Goal: Task Accomplishment & Management: Complete application form

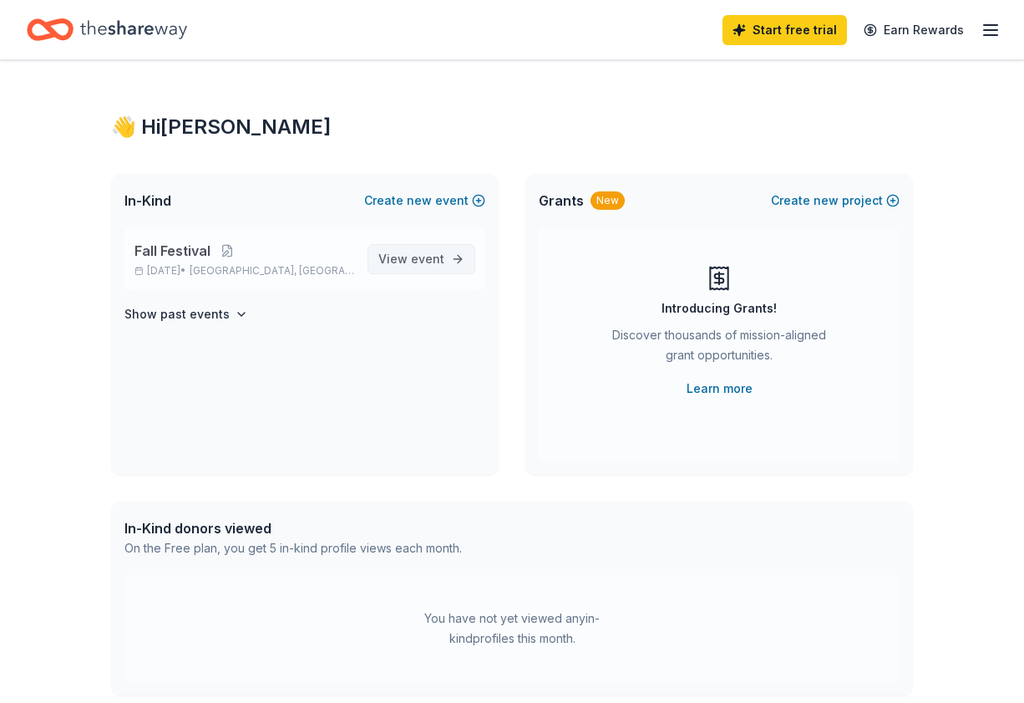
click at [427, 256] on span "event" at bounding box center [427, 258] width 33 height 14
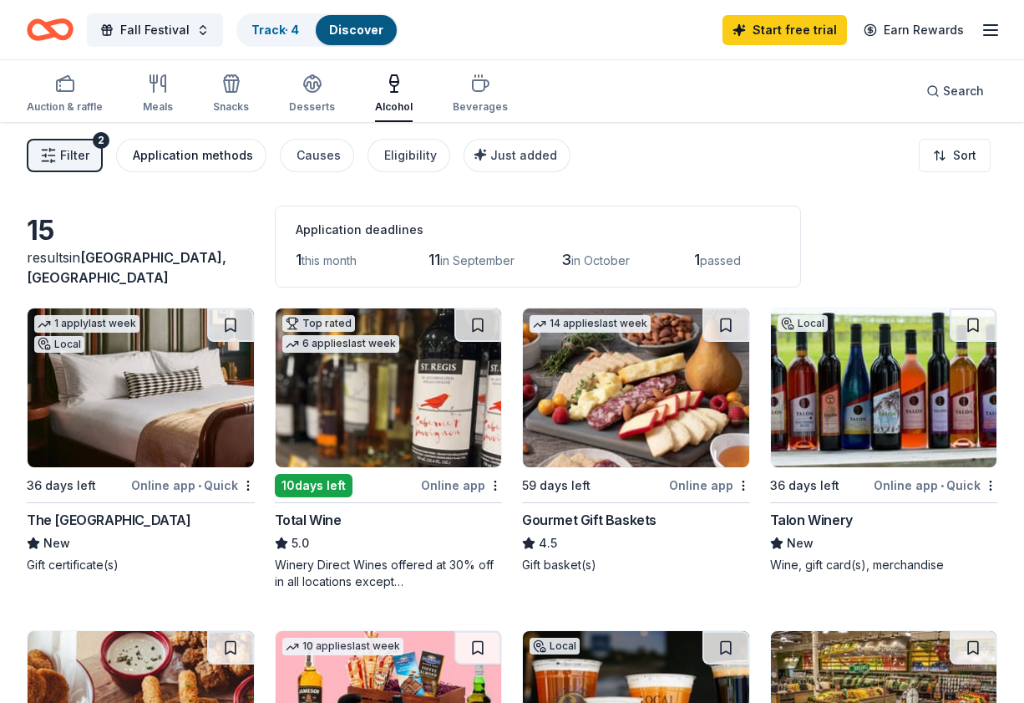
click at [241, 168] on button "Application methods" at bounding box center [191, 155] width 150 height 33
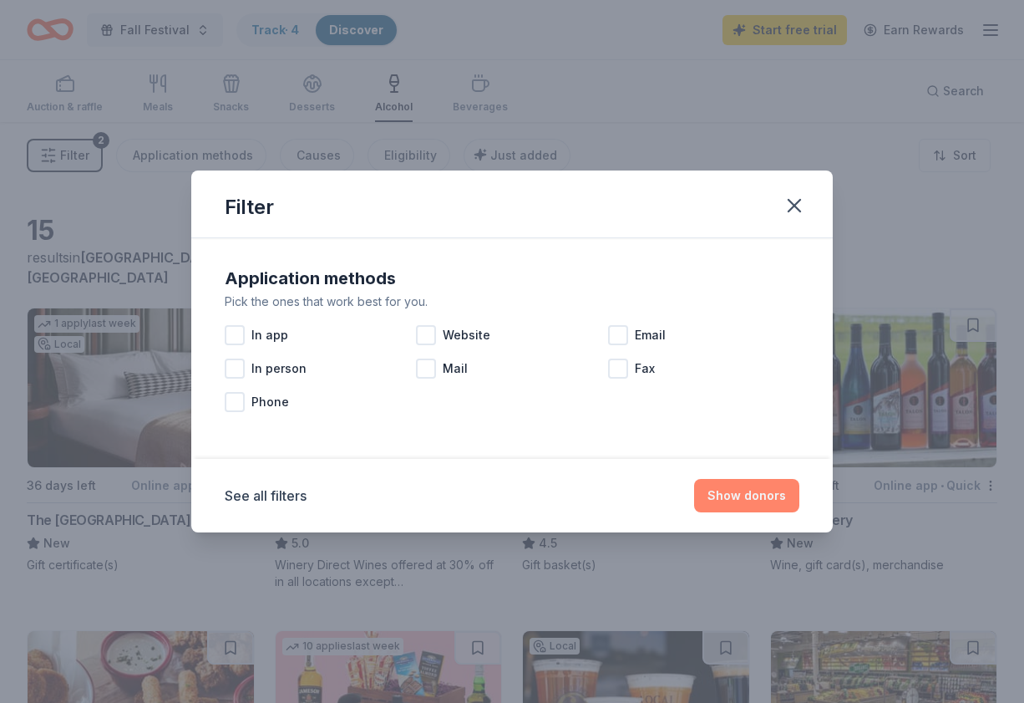
click at [719, 497] on button "Show donors" at bounding box center [746, 495] width 105 height 33
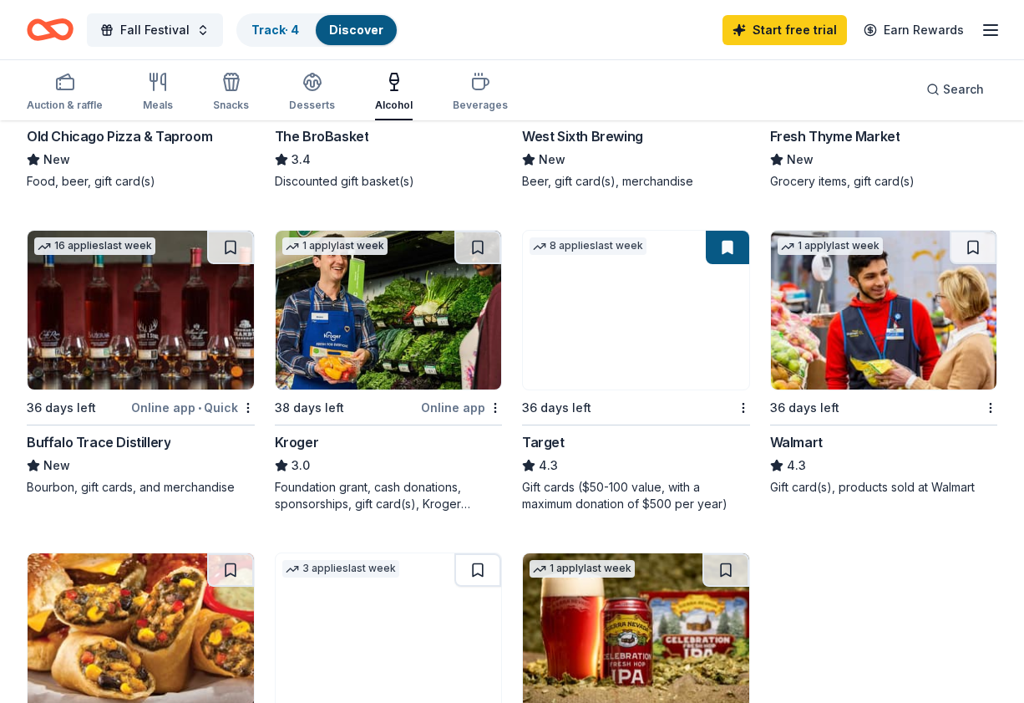
scroll to position [704, 0]
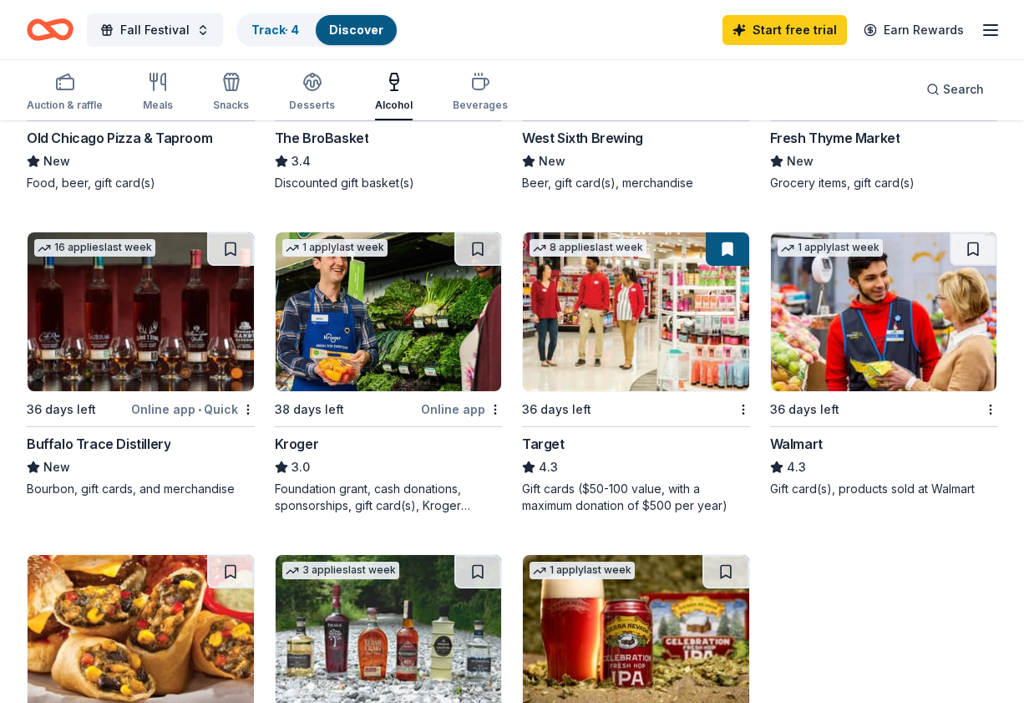
click at [609, 341] on img at bounding box center [636, 311] width 226 height 159
click at [69, 107] on div "Auction & raffle" at bounding box center [65, 105] width 76 height 13
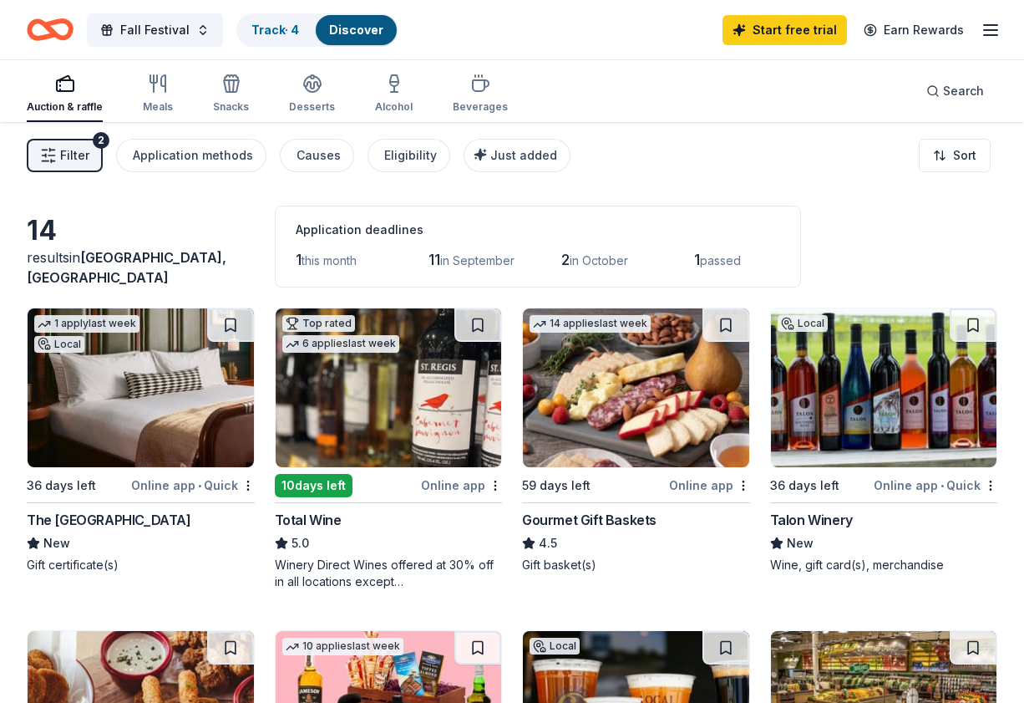
click at [726, 264] on span "passed" at bounding box center [720, 260] width 41 height 14
click at [229, 160] on div "Application methods" at bounding box center [193, 155] width 120 height 20
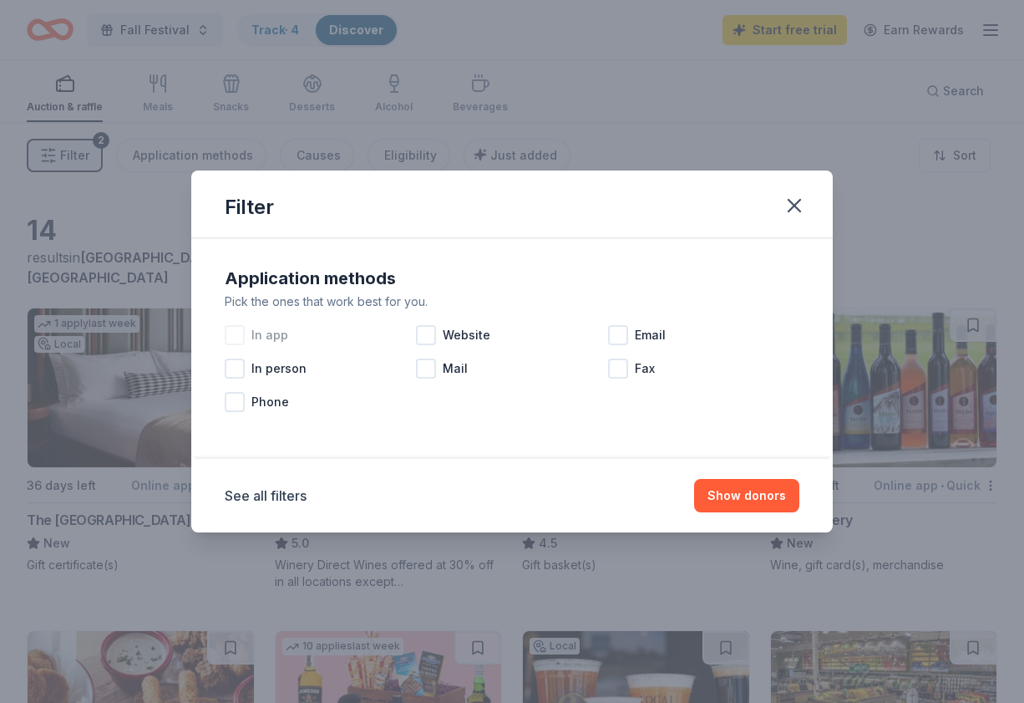
click at [242, 336] on div at bounding box center [235, 335] width 20 height 20
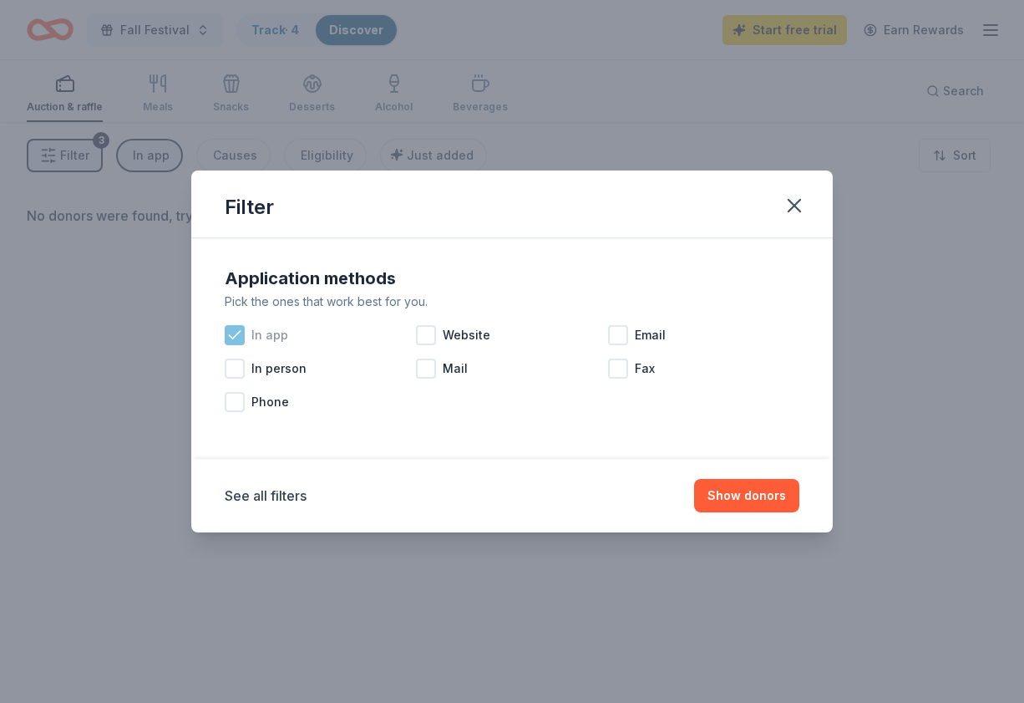
click at [241, 335] on icon at bounding box center [234, 335] width 17 height 17
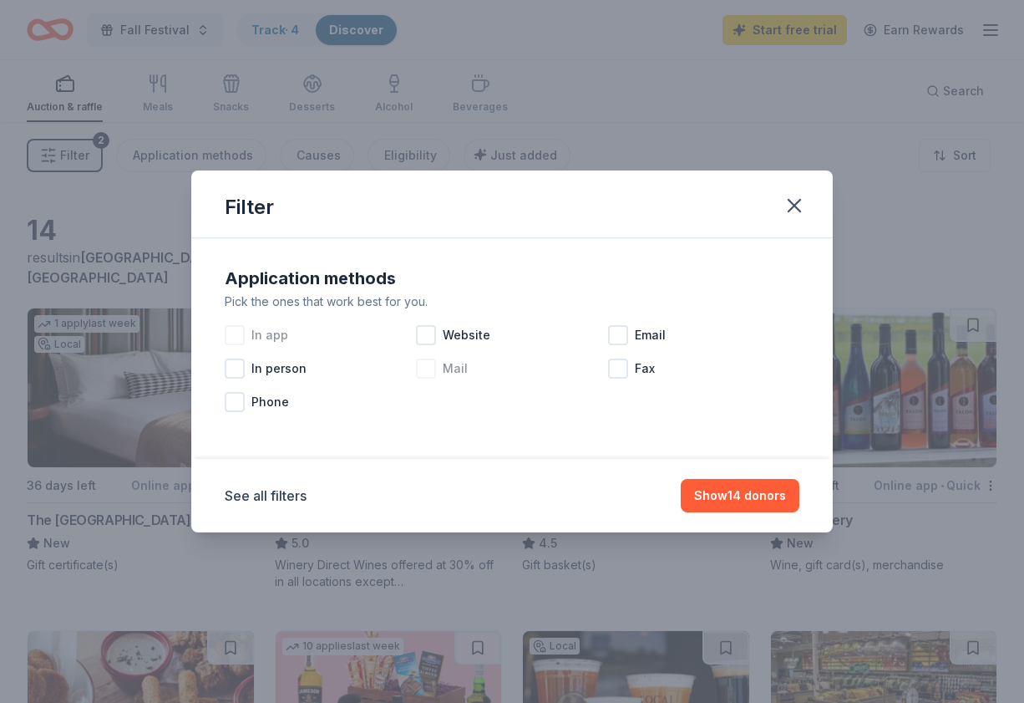
click at [441, 367] on div "Mail" at bounding box center [511, 368] width 191 height 33
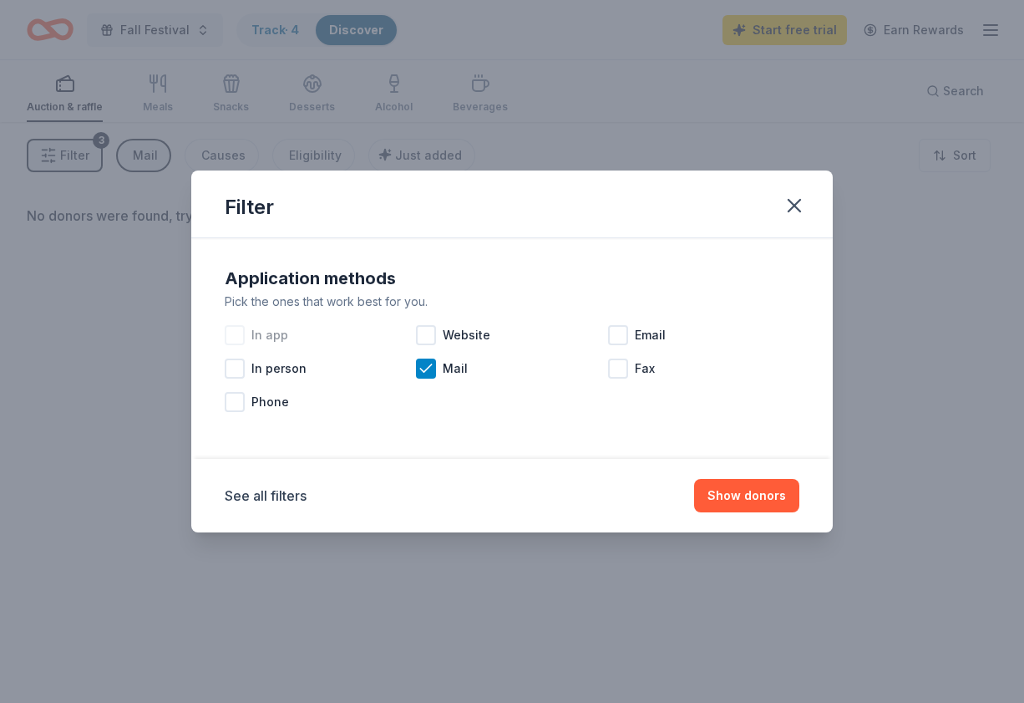
click at [233, 333] on div at bounding box center [235, 335] width 20 height 20
click at [766, 495] on button "Show donors" at bounding box center [746, 495] width 105 height 33
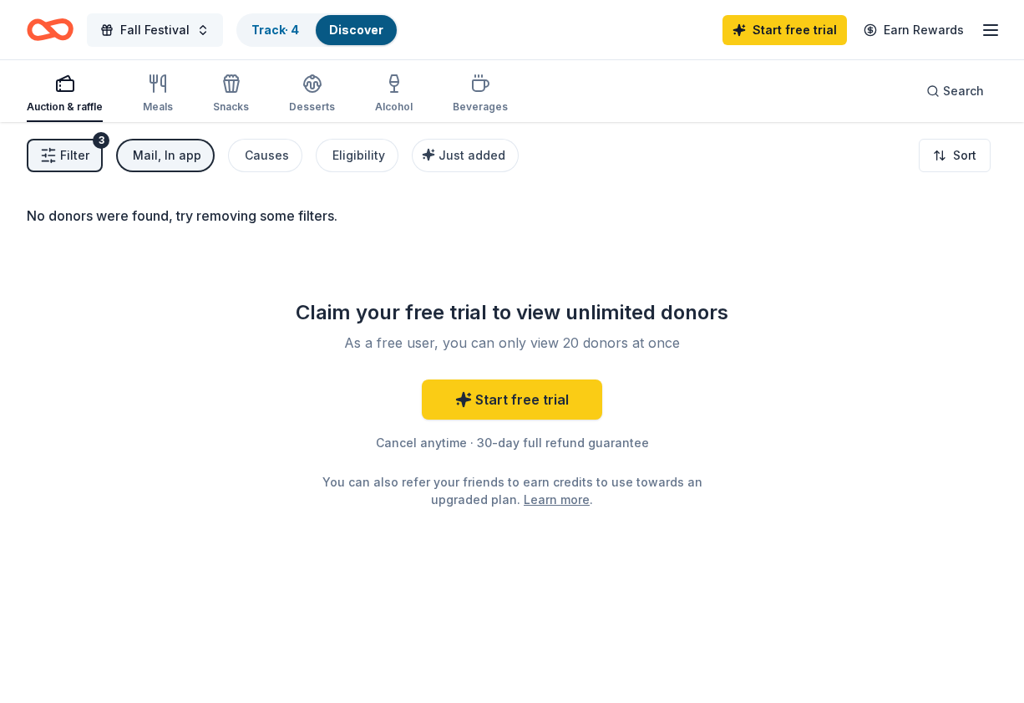
click at [192, 35] on button "Fall Festival" at bounding box center [155, 29] width 136 height 33
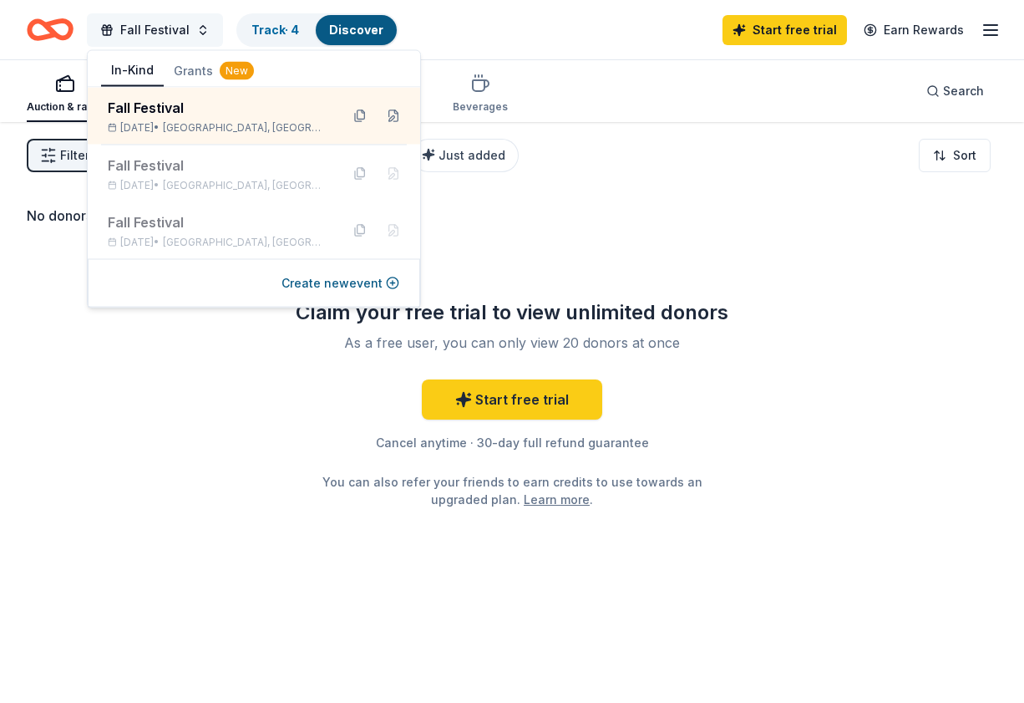
click at [193, 35] on button "Fall Festival" at bounding box center [155, 29] width 136 height 33
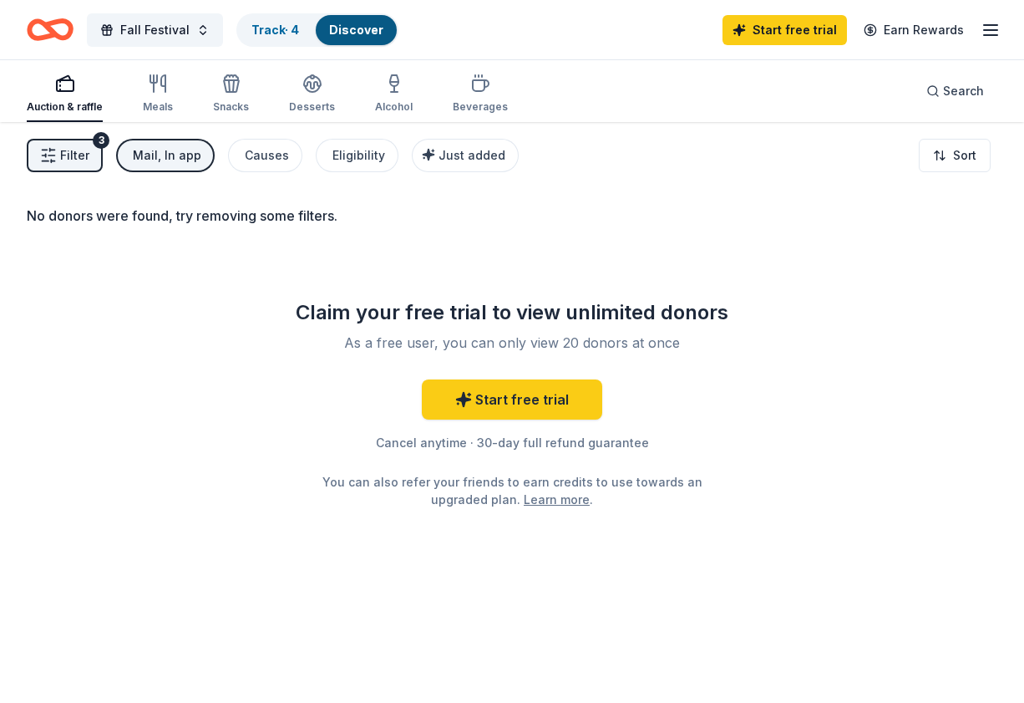
click at [80, 160] on span "Filter" at bounding box center [74, 155] width 29 height 20
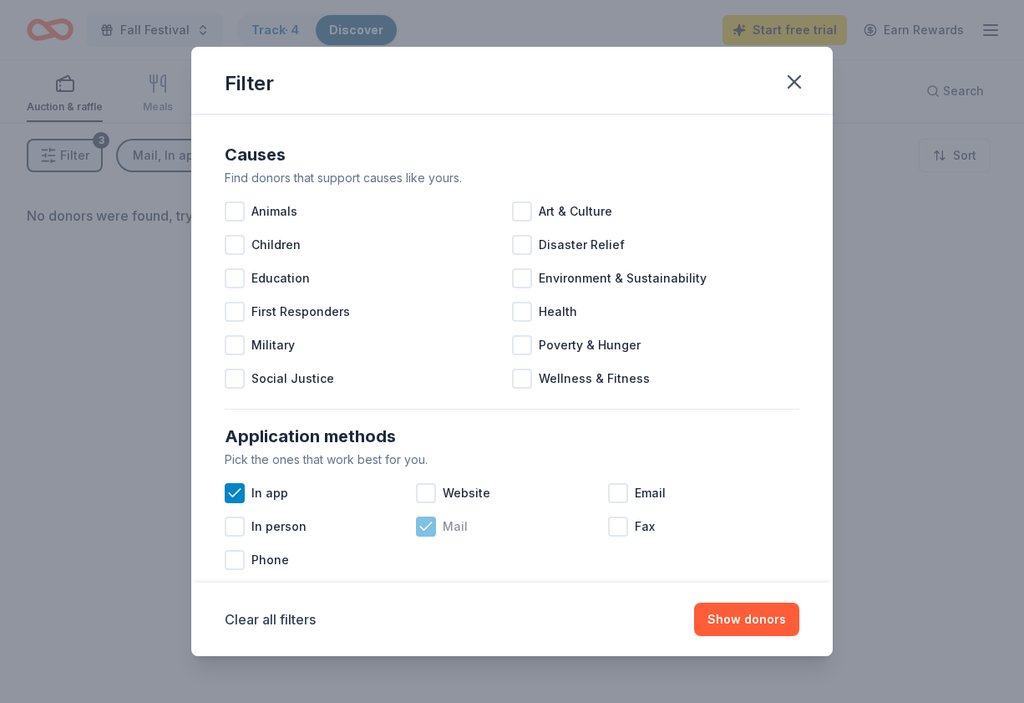
click at [428, 528] on icon at bounding box center [426, 526] width 17 height 17
click at [237, 488] on icon at bounding box center [234, 493] width 17 height 17
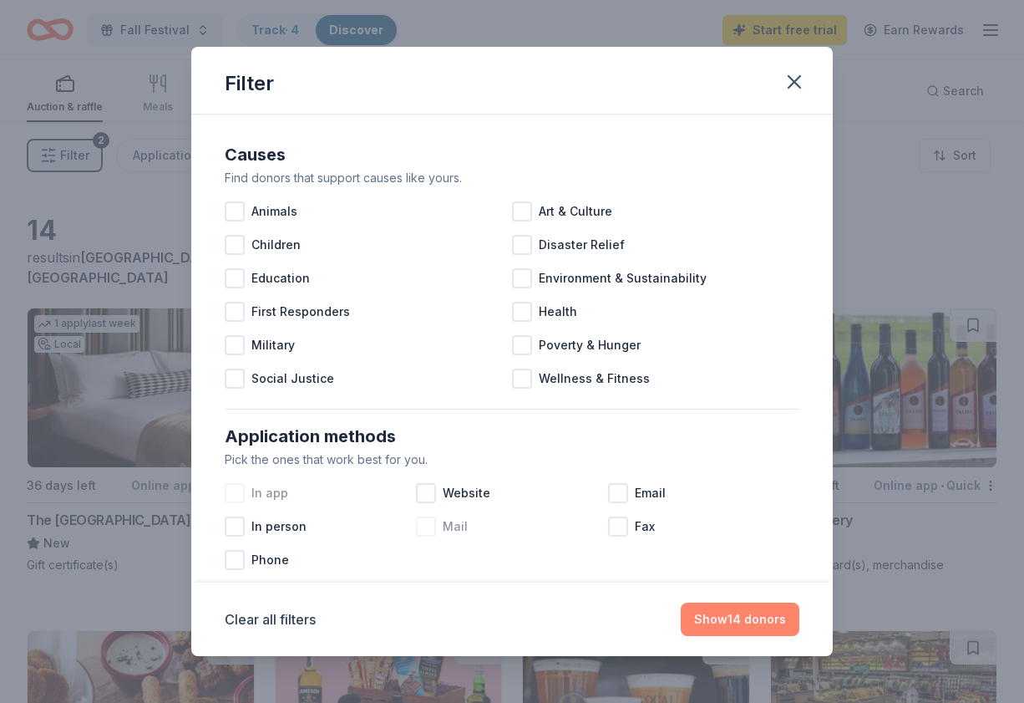
click at [716, 618] on button "Show 14 donors" at bounding box center [740, 618] width 119 height 33
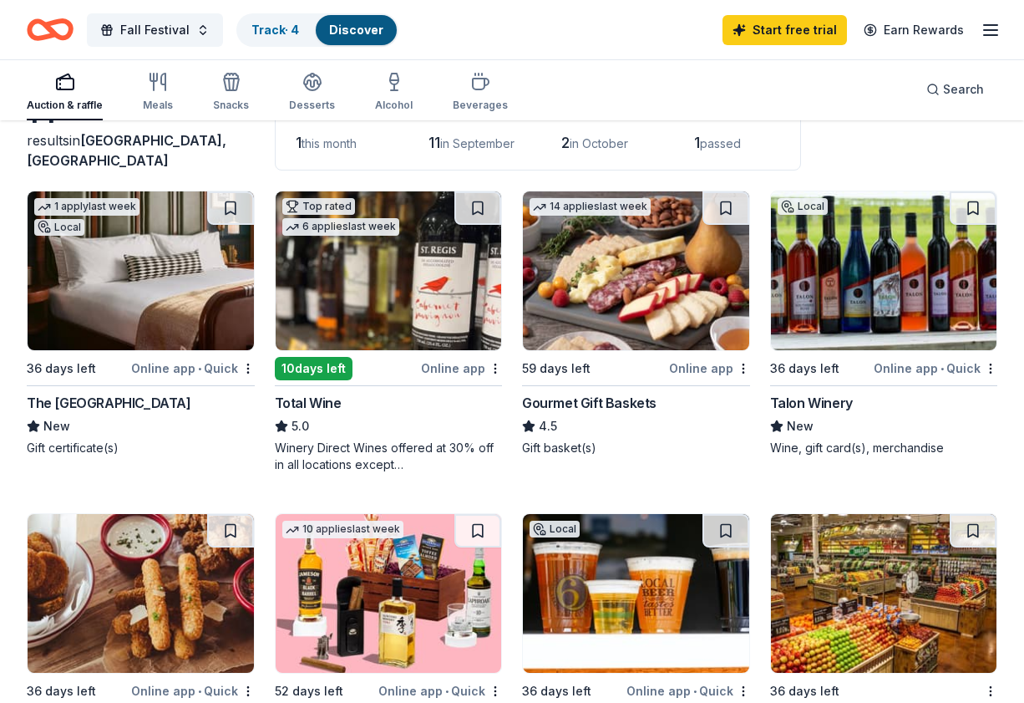
scroll to position [112, 0]
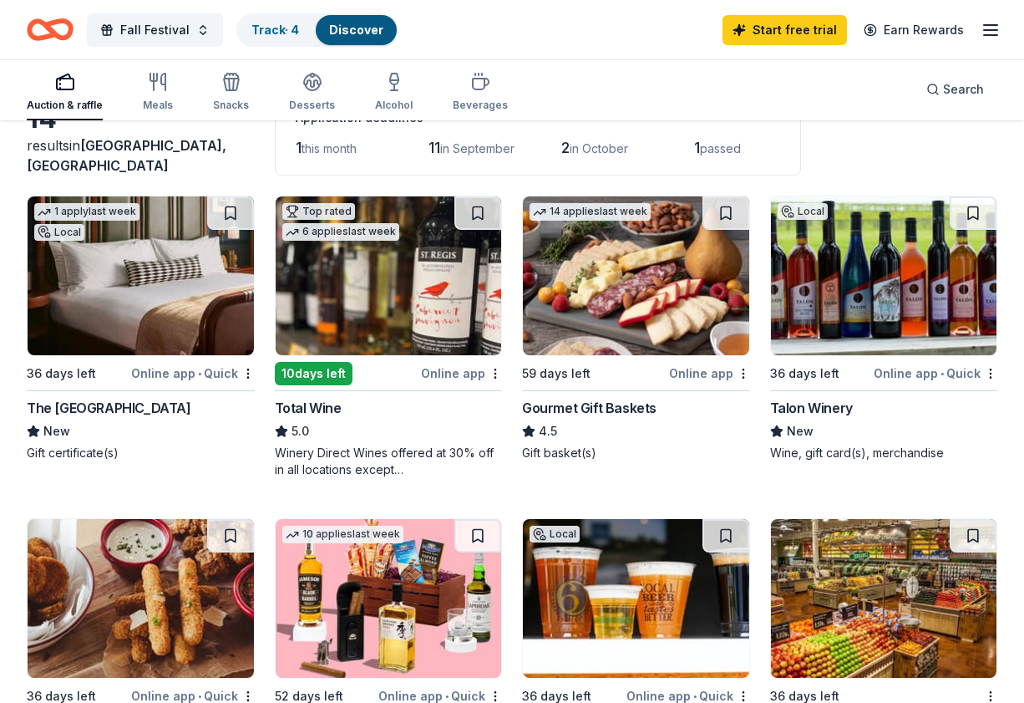
click at [600, 297] on img at bounding box center [636, 275] width 226 height 159
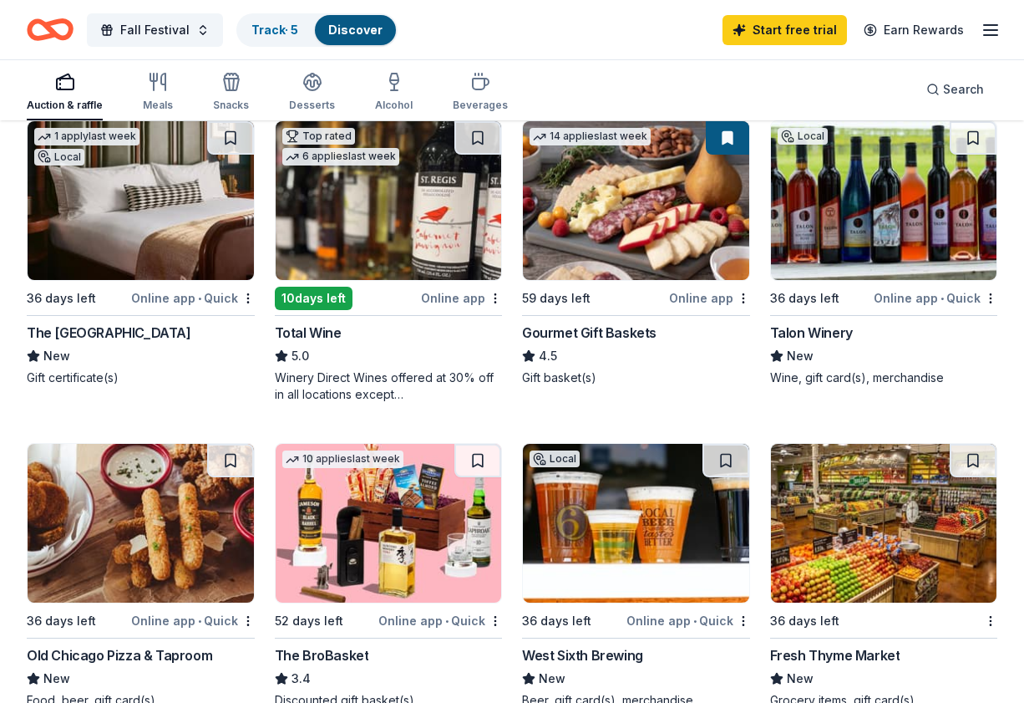
scroll to position [187, 0]
click at [160, 82] on icon "button" at bounding box center [158, 82] width 20 height 20
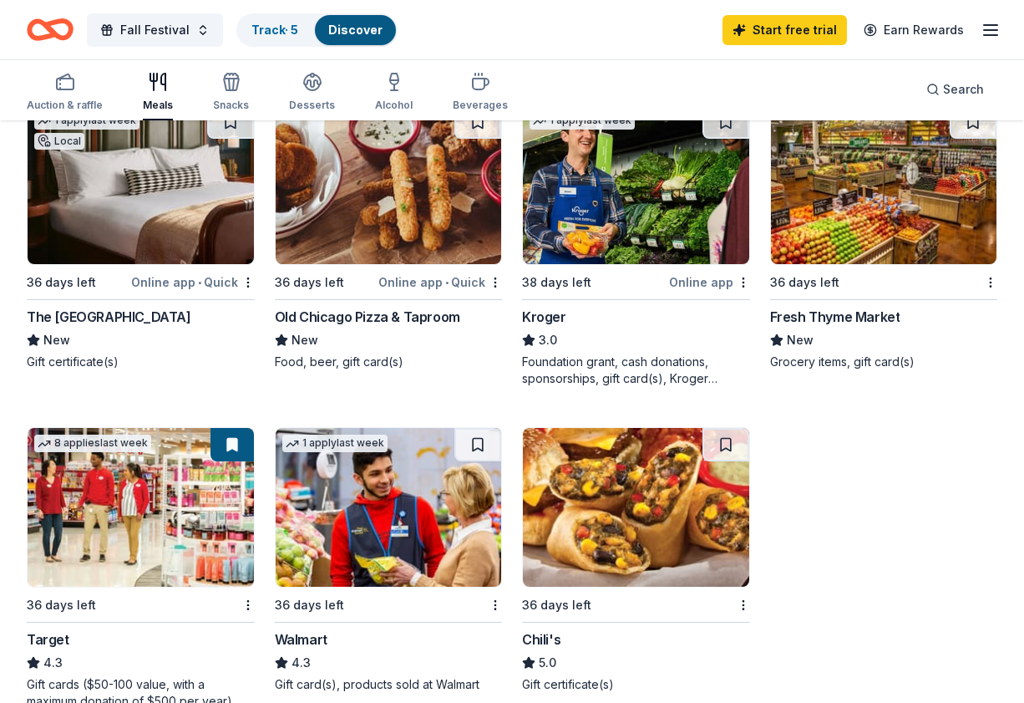
scroll to position [205, 0]
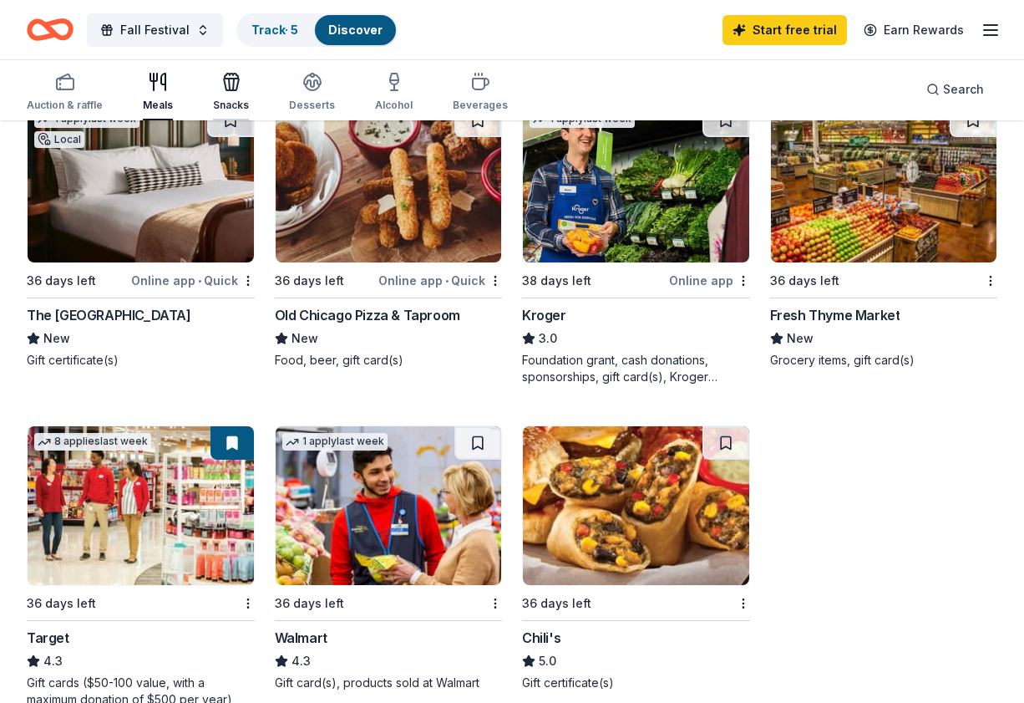
click at [233, 86] on icon "button" at bounding box center [233, 85] width 1 height 12
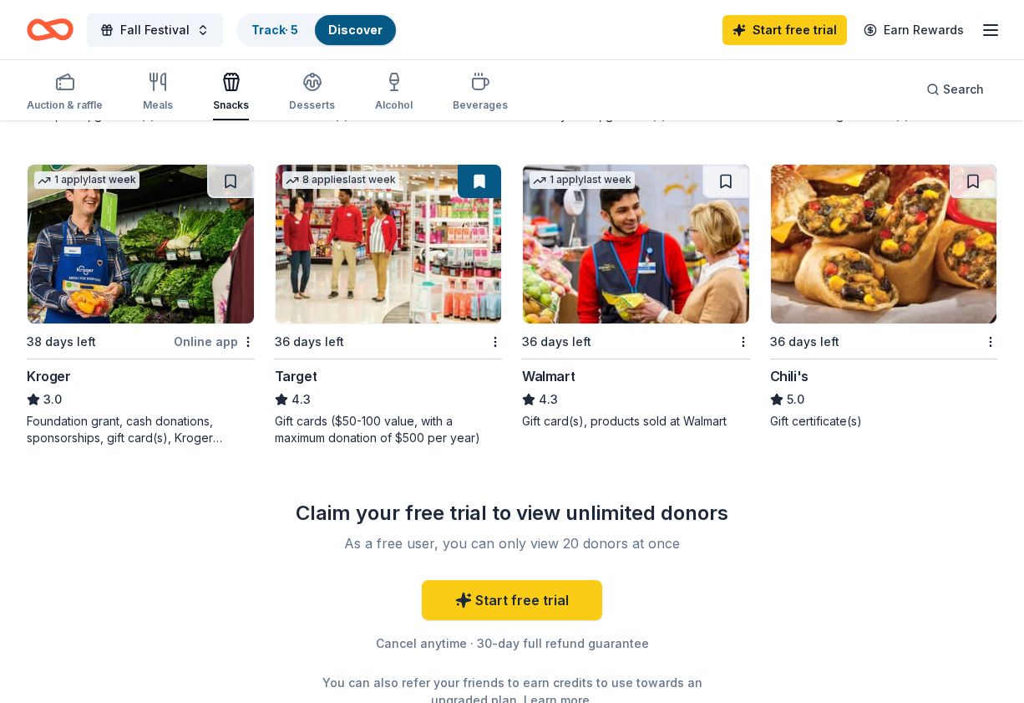
scroll to position [451, 0]
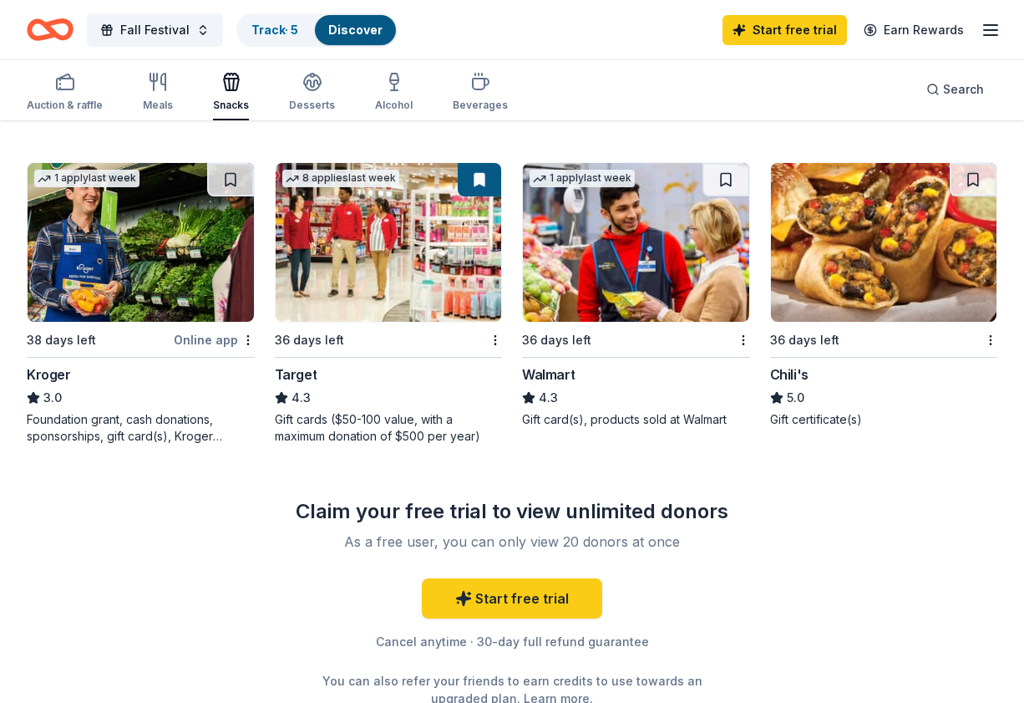
click at [122, 286] on img at bounding box center [141, 242] width 226 height 159
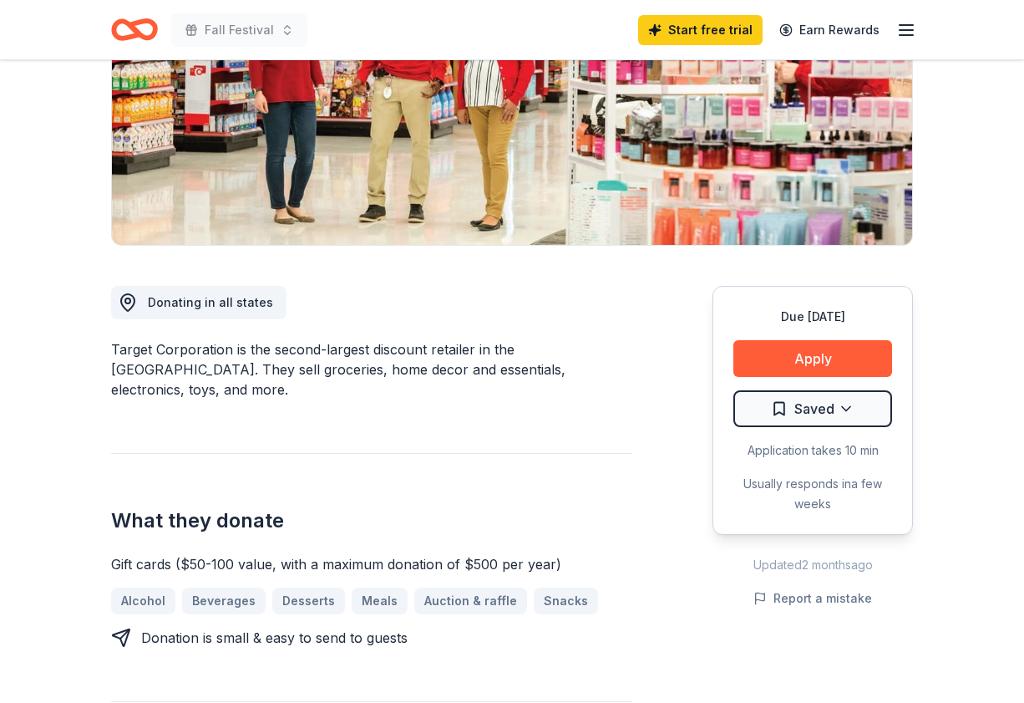
scroll to position [264, 0]
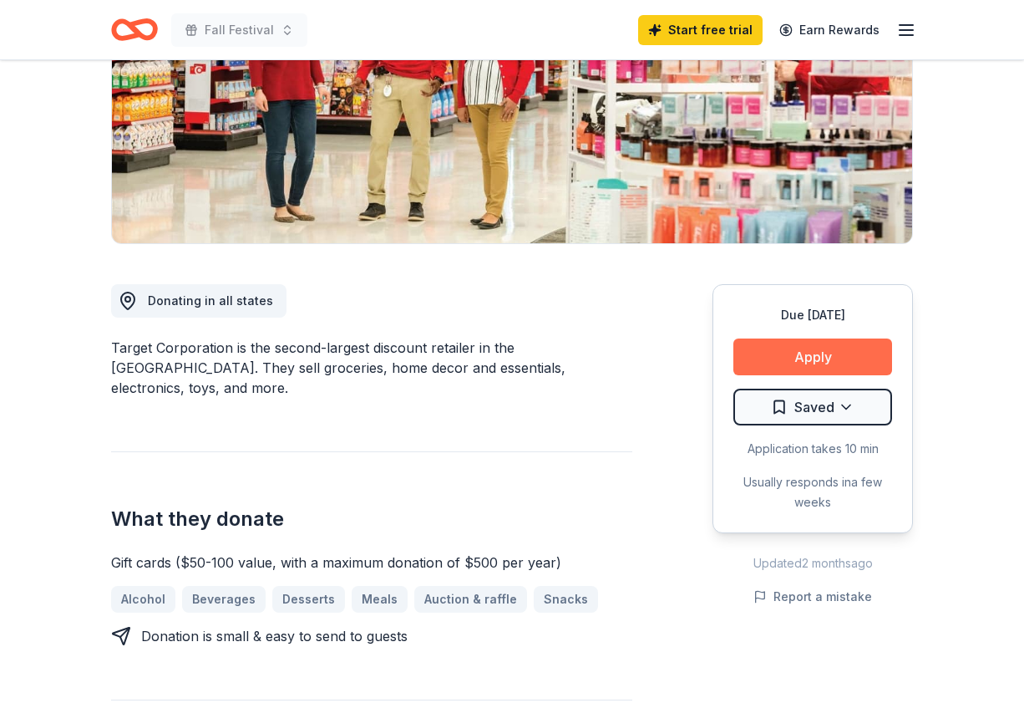
click at [804, 353] on button "Apply" at bounding box center [813, 356] width 159 height 37
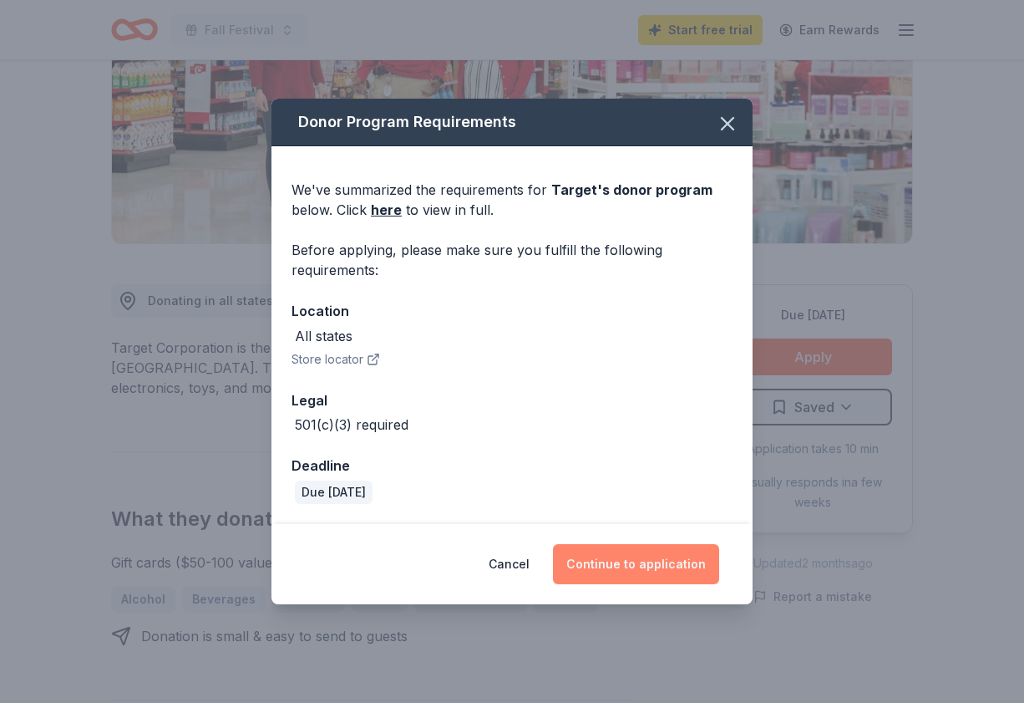
click at [637, 567] on button "Continue to application" at bounding box center [636, 564] width 166 height 40
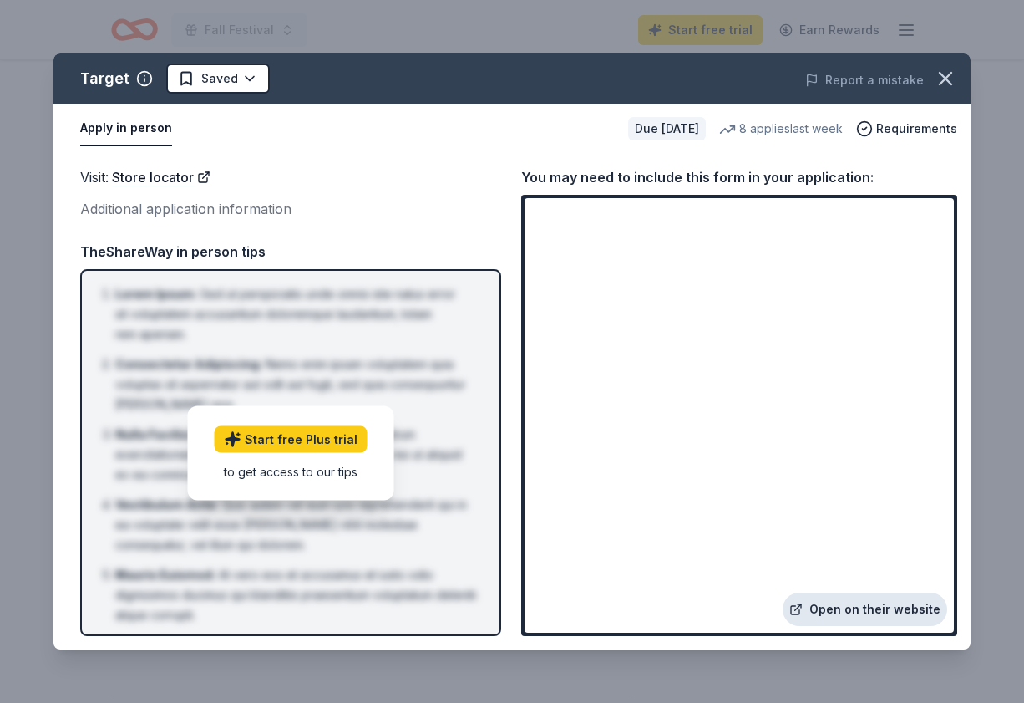
click at [844, 606] on link "Open on their website" at bounding box center [865, 608] width 165 height 33
click at [898, 129] on span "Requirements" at bounding box center [916, 129] width 81 height 20
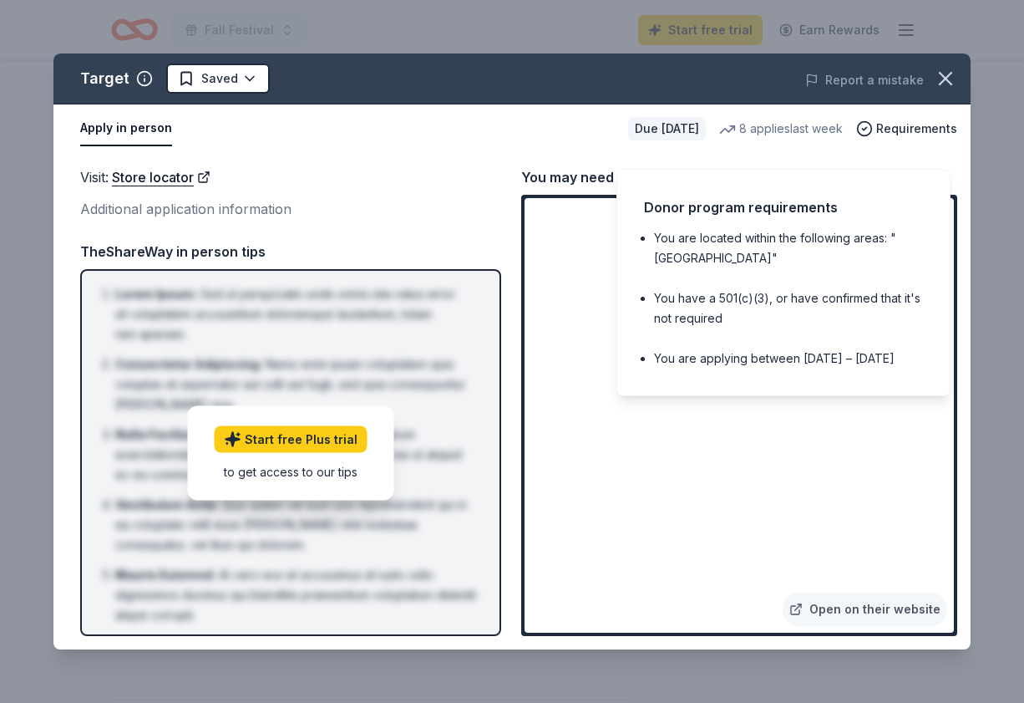
click at [556, 173] on div "You may need to include this form in your application:" at bounding box center [739, 177] width 436 height 22
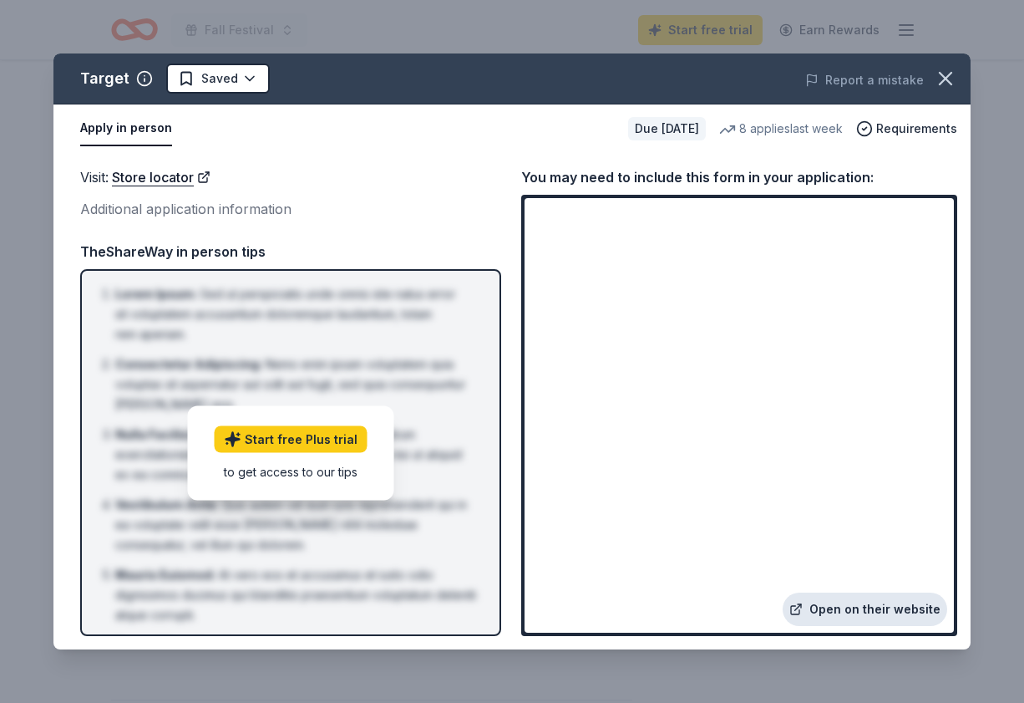
click at [876, 606] on link "Open on their website" at bounding box center [865, 608] width 165 height 33
click at [955, 77] on icon "button" at bounding box center [945, 78] width 23 height 23
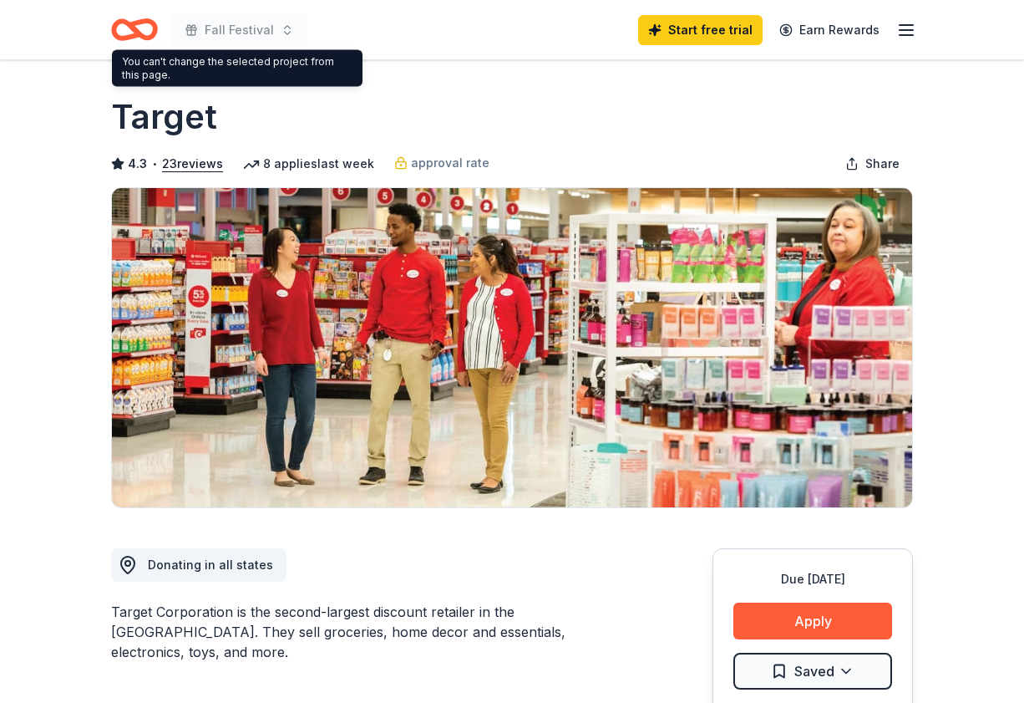
scroll to position [0, 0]
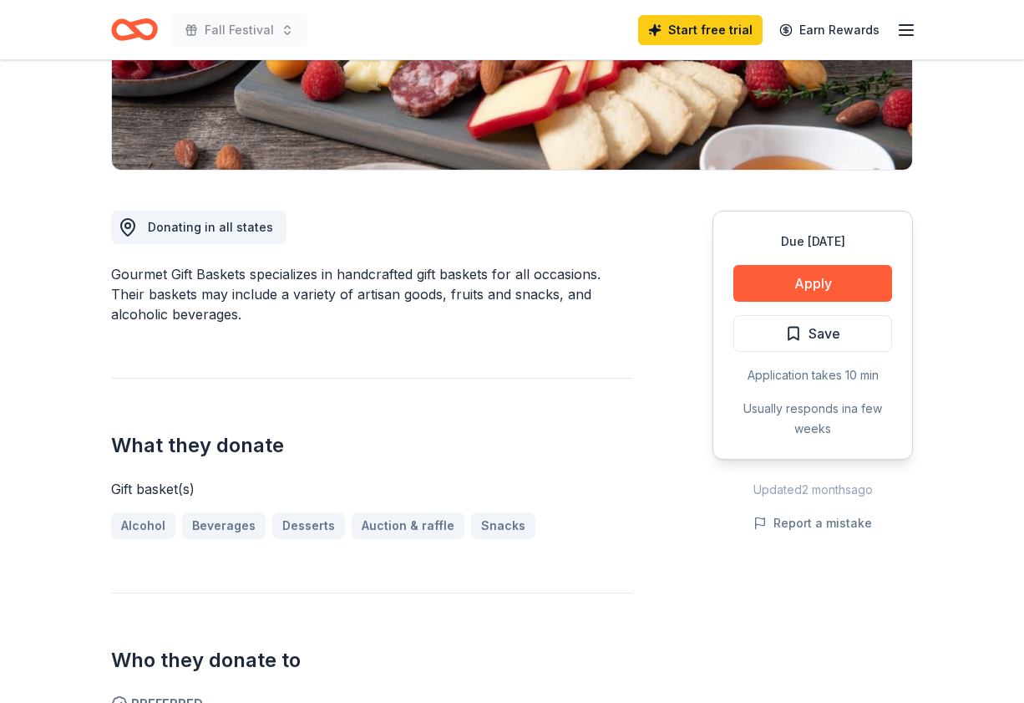
scroll to position [325, 0]
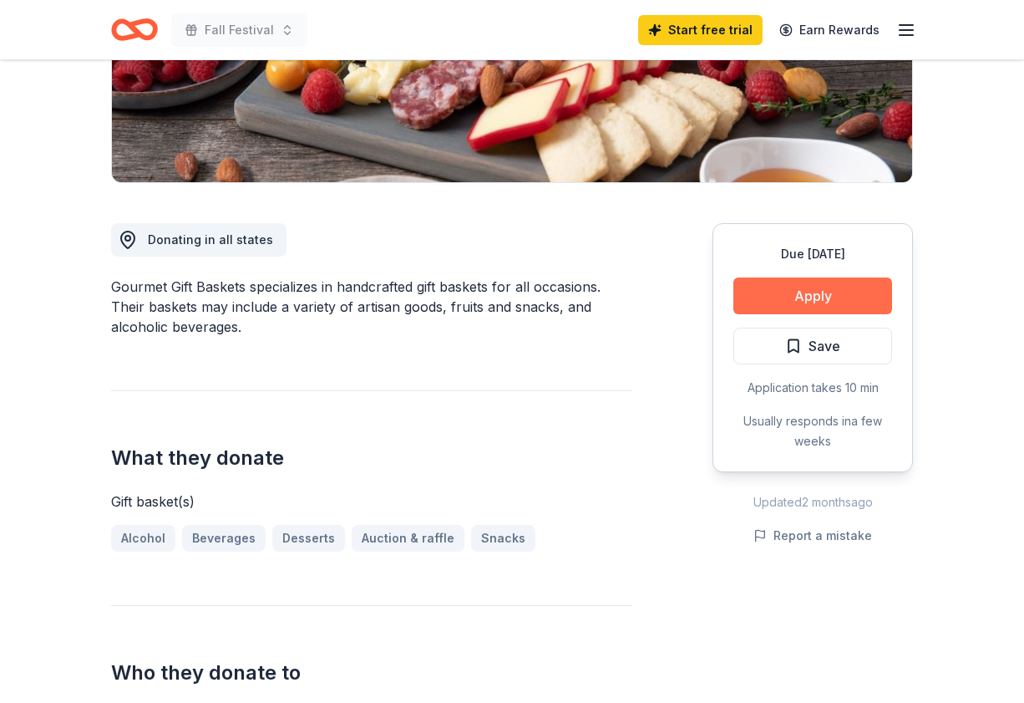
click at [785, 286] on button "Apply" at bounding box center [813, 295] width 159 height 37
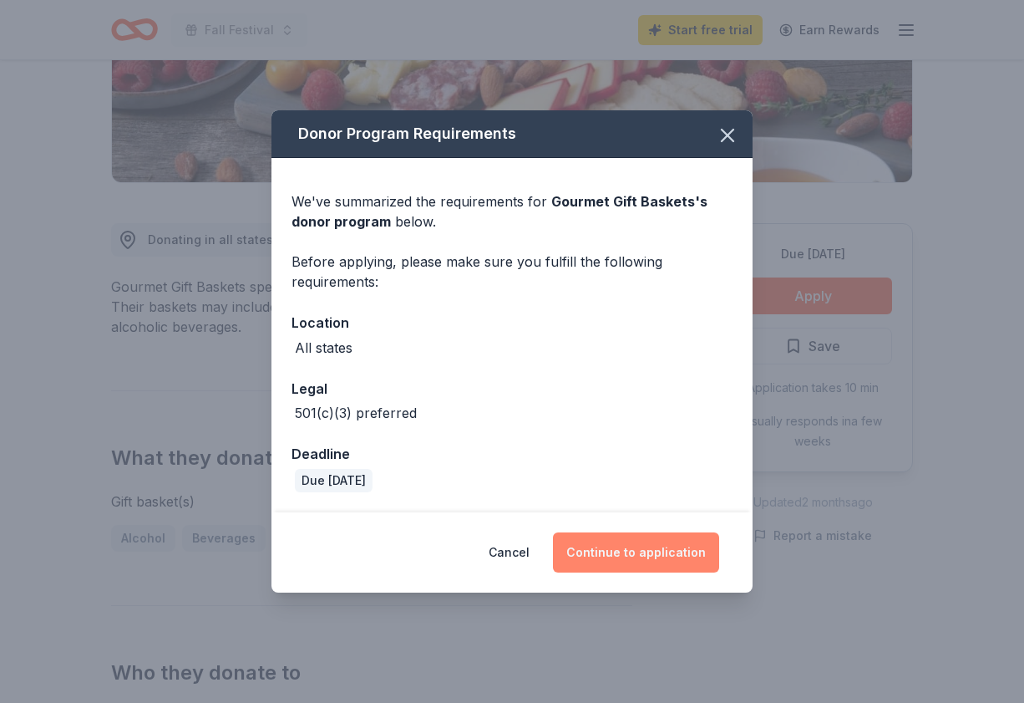
click at [649, 555] on button "Continue to application" at bounding box center [636, 552] width 166 height 40
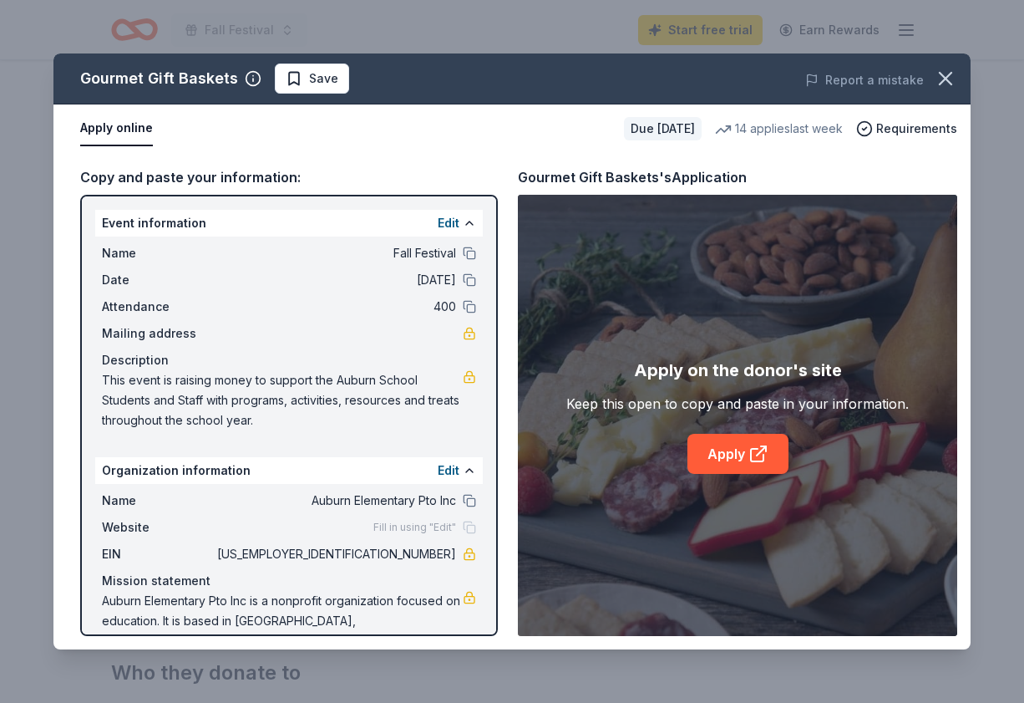
scroll to position [0, 0]
click at [469, 249] on button at bounding box center [469, 252] width 13 height 13
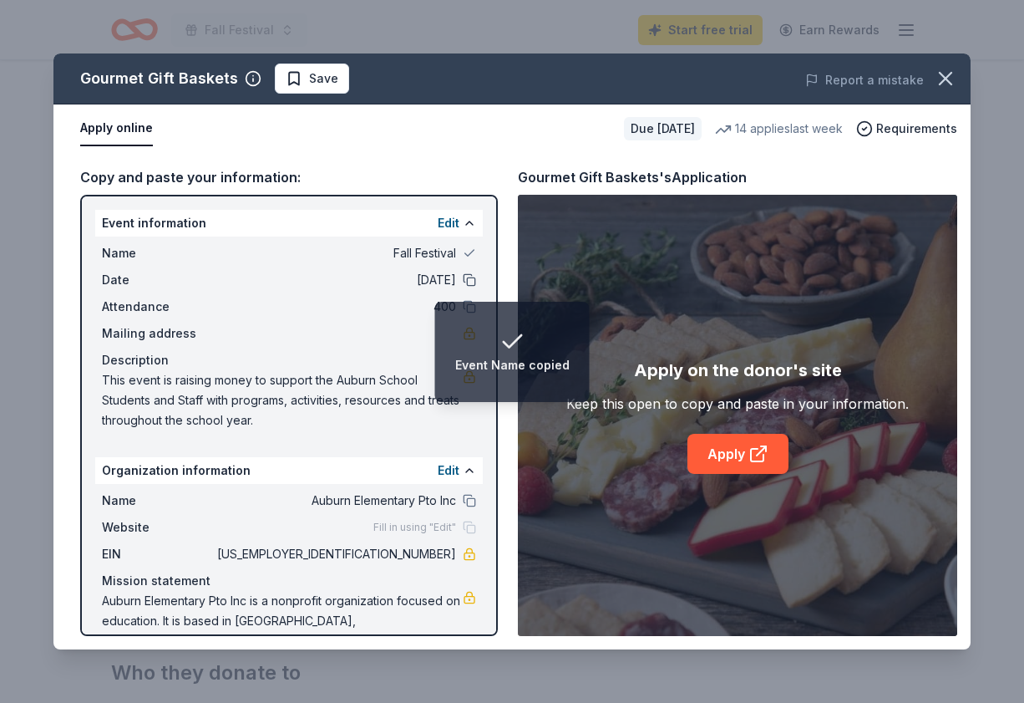
click at [470, 278] on button at bounding box center [469, 279] width 13 height 13
click at [471, 302] on li "Event Date copied" at bounding box center [513, 352] width 148 height 100
click at [469, 301] on button at bounding box center [469, 306] width 13 height 13
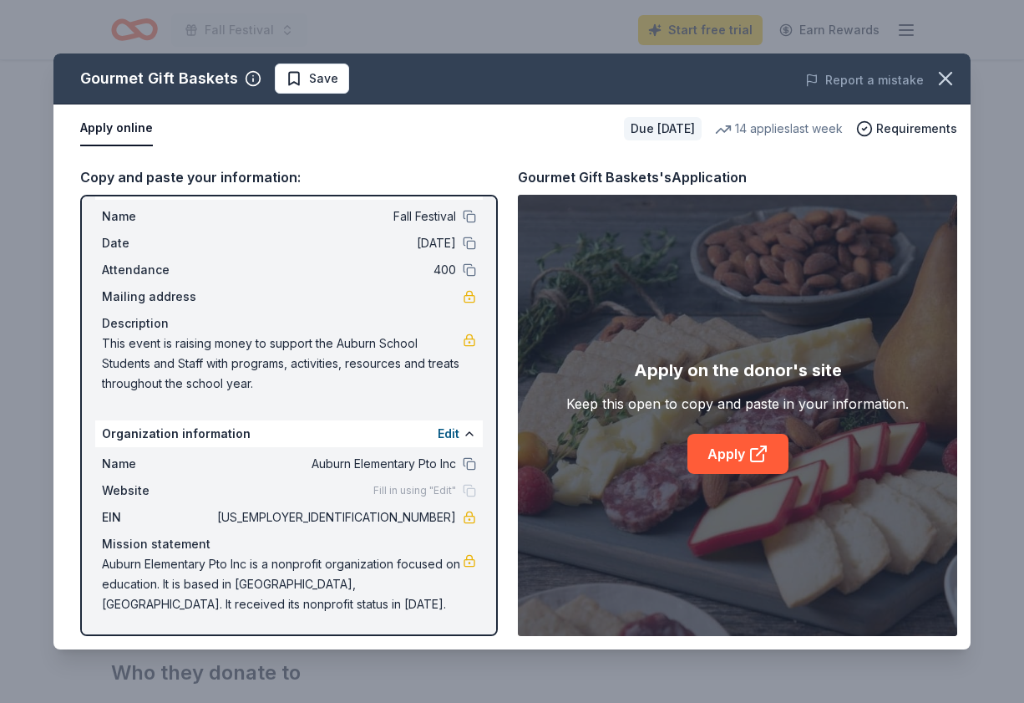
scroll to position [37, 0]
click at [745, 447] on link "Apply" at bounding box center [738, 454] width 101 height 40
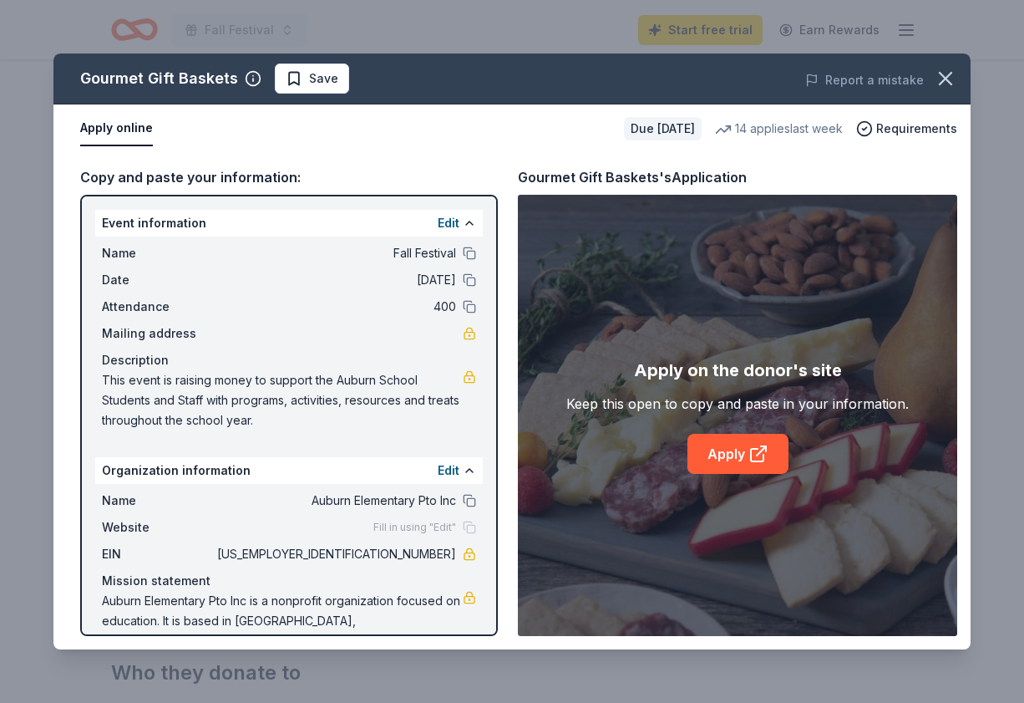
scroll to position [0, 0]
click at [119, 127] on button "Apply online" at bounding box center [116, 128] width 73 height 35
click at [114, 131] on button "Apply online" at bounding box center [116, 128] width 73 height 35
click at [301, 74] on span "Save" at bounding box center [312, 79] width 53 height 20
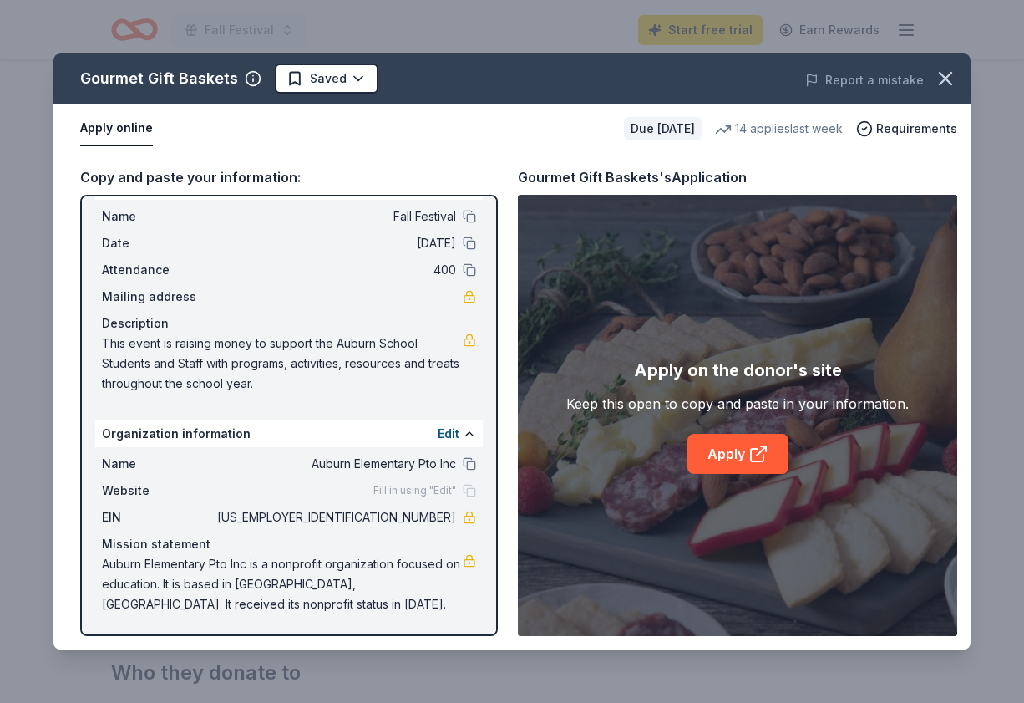
scroll to position [37, 0]
click at [947, 79] on icon "button" at bounding box center [946, 79] width 12 height 12
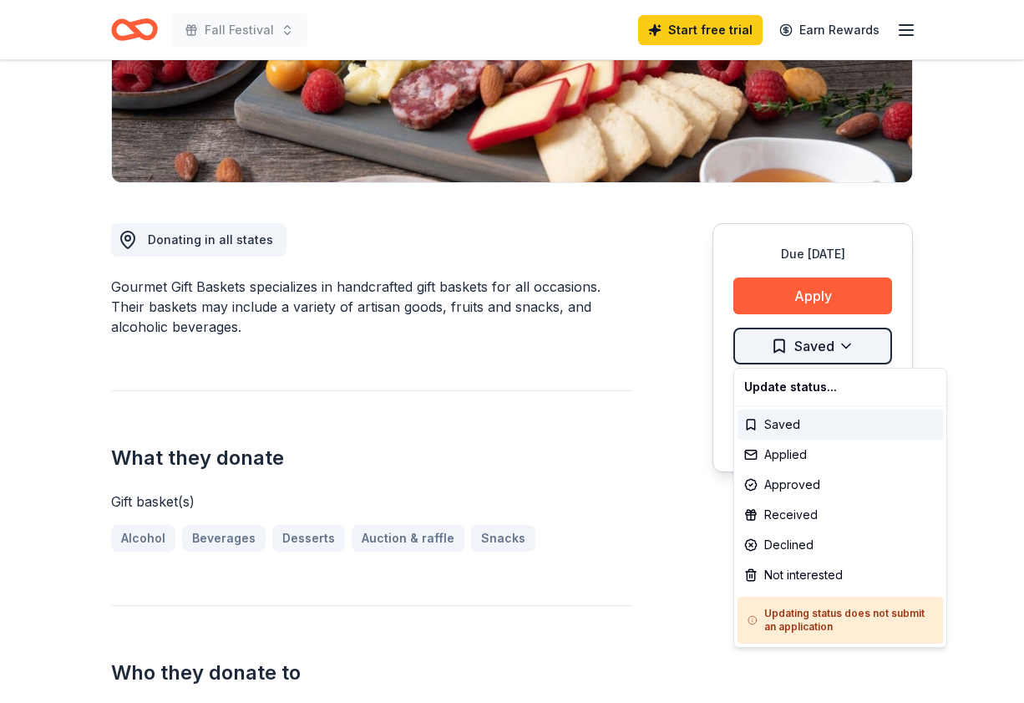
click at [828, 356] on html "Fall Festival Start free trial Earn Rewards Due [DATE] Share Gourmet Gift Baske…" at bounding box center [512, 26] width 1024 height 703
click at [777, 461] on div "Applied" at bounding box center [841, 454] width 206 height 30
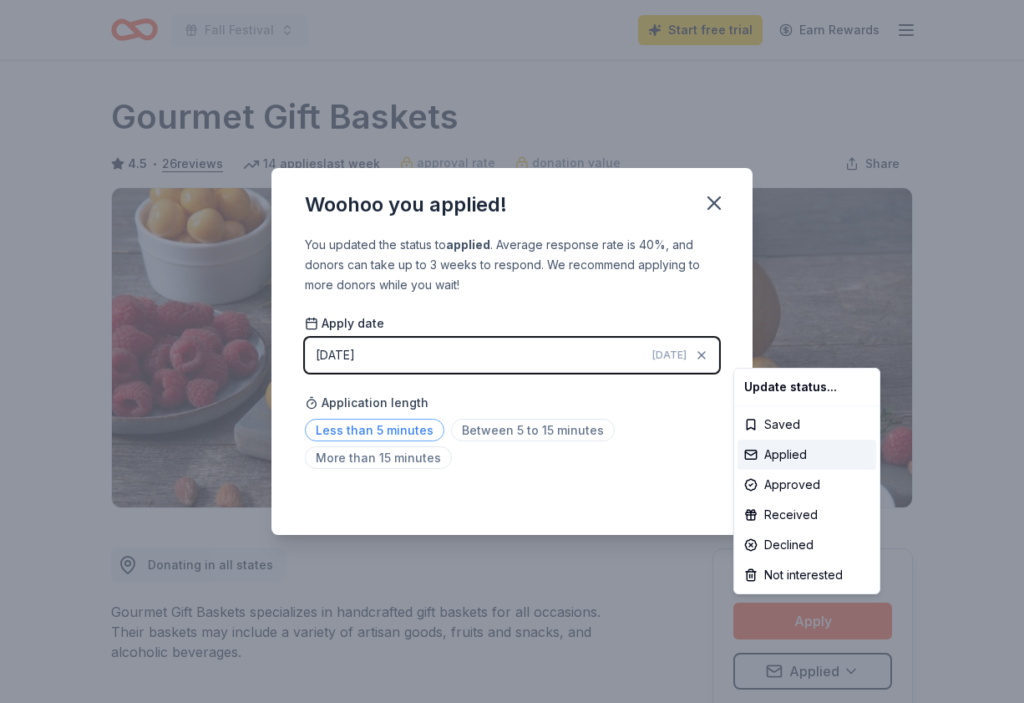
drag, startPoint x: 735, startPoint y: 432, endPoint x: 395, endPoint y: 429, distance: 340.1
click at [395, 429] on html "Fall Festival Start free trial Earn Rewards Due [DATE] Share Gourmet Gift Baske…" at bounding box center [512, 351] width 1024 height 703
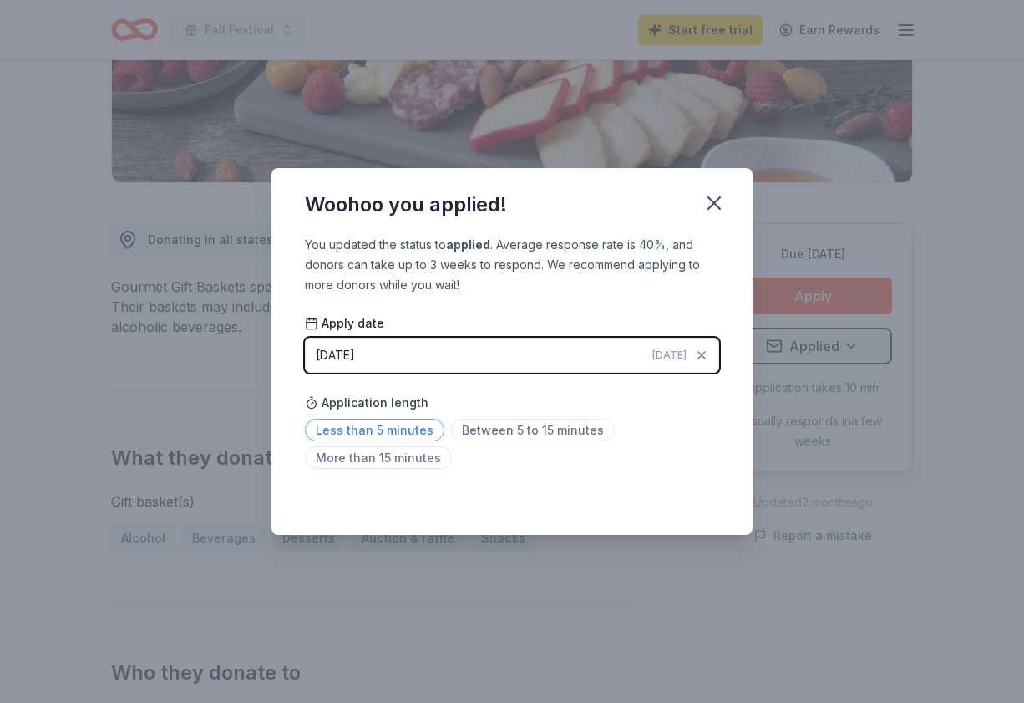
click at [397, 433] on span "Less than 5 minutes" at bounding box center [375, 430] width 140 height 23
click at [714, 202] on icon "button" at bounding box center [714, 203] width 12 height 12
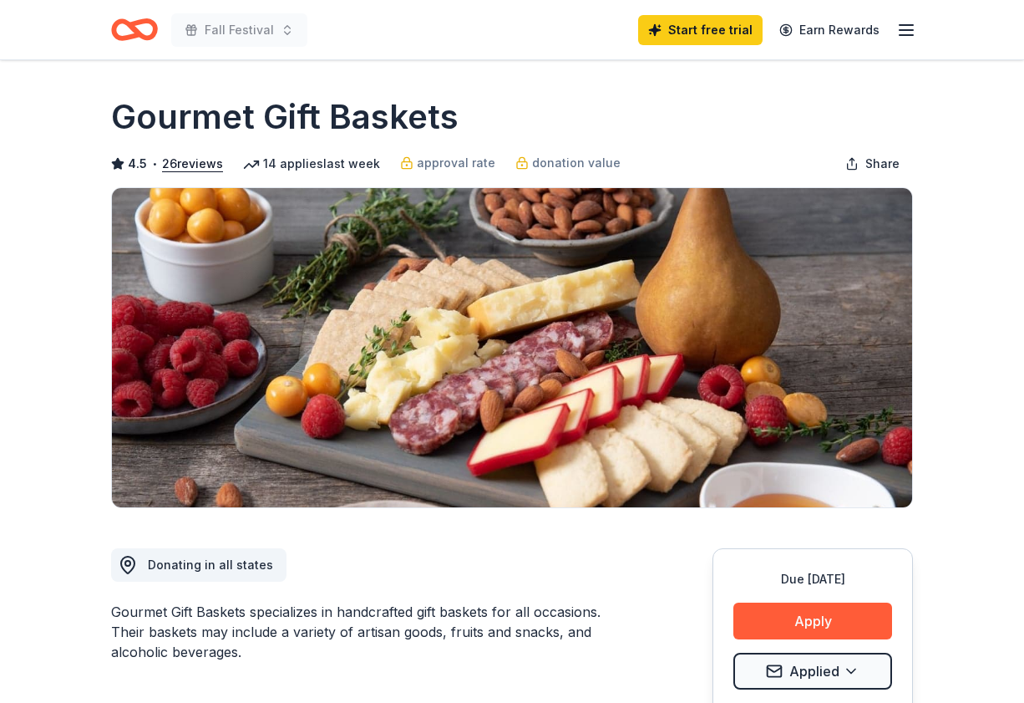
scroll to position [0, 0]
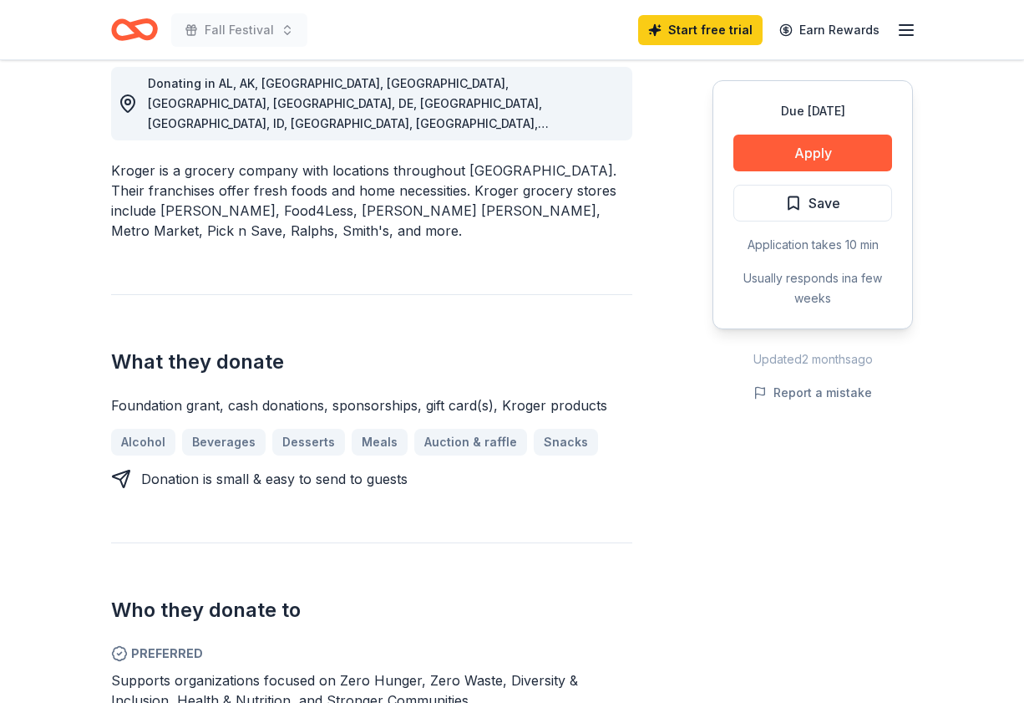
scroll to position [483, 0]
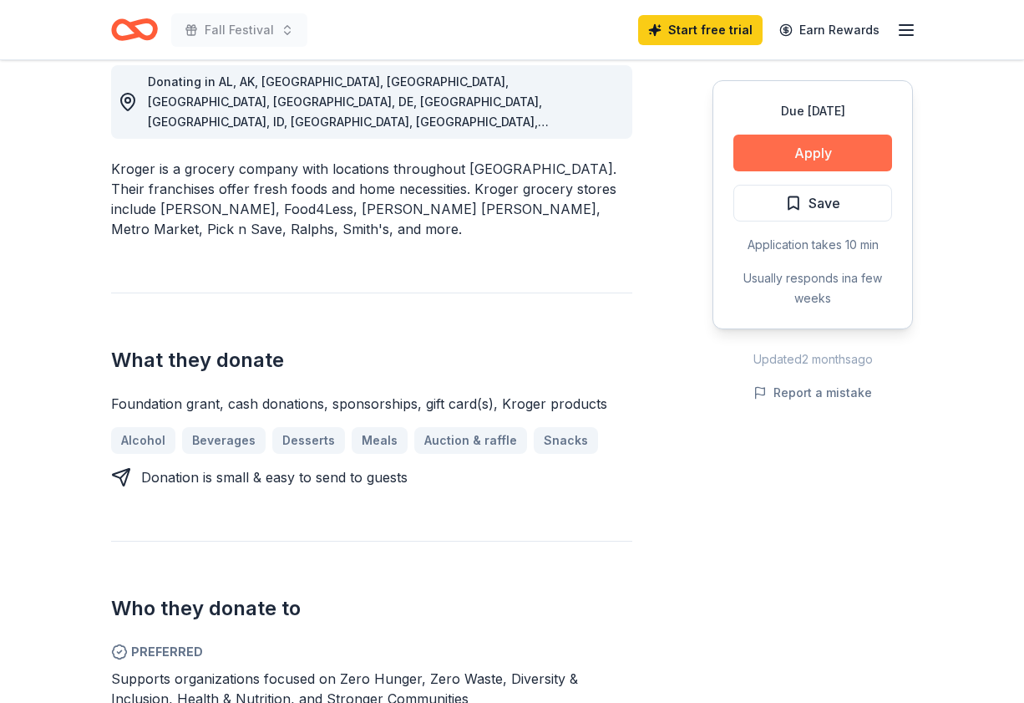
click at [795, 151] on button "Apply" at bounding box center [813, 153] width 159 height 37
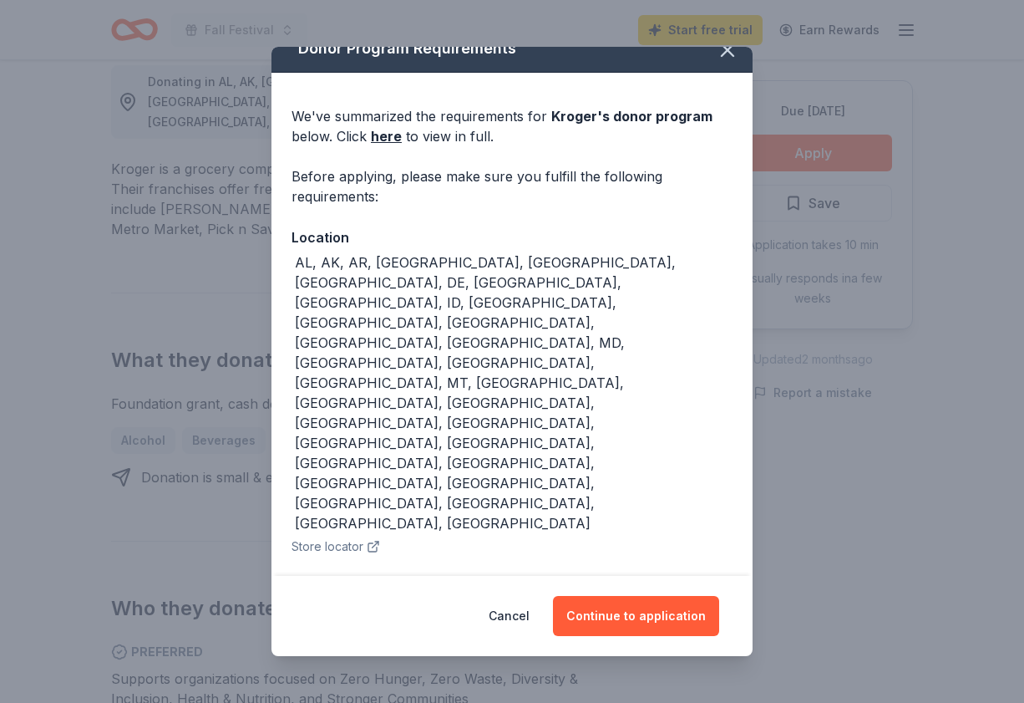
scroll to position [21, 0]
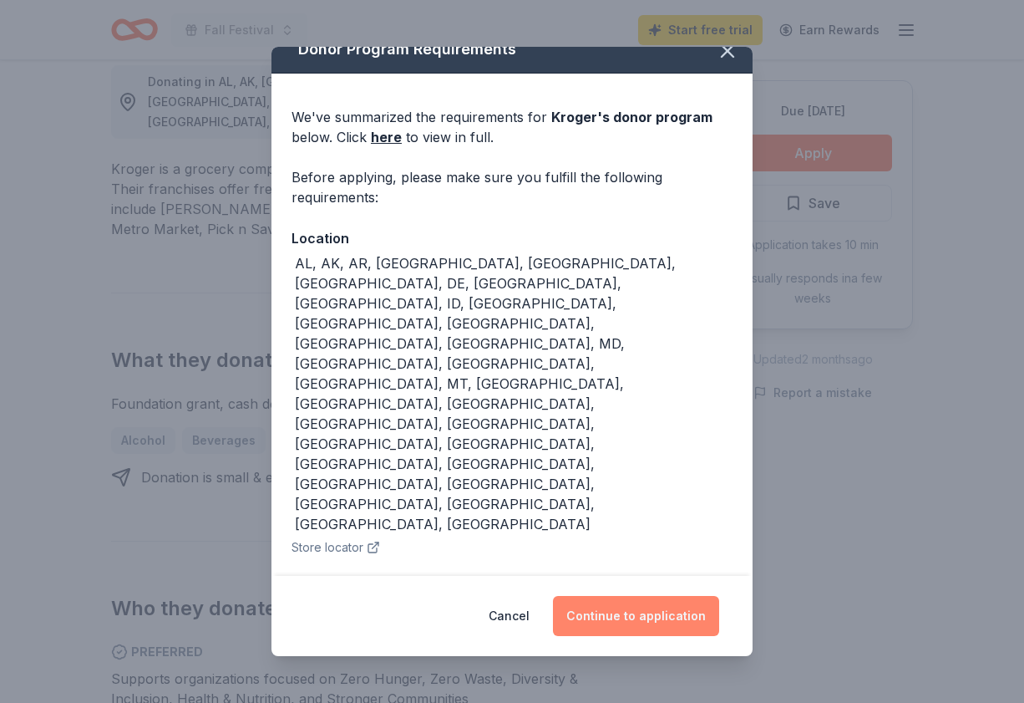
click at [635, 617] on button "Continue to application" at bounding box center [636, 616] width 166 height 40
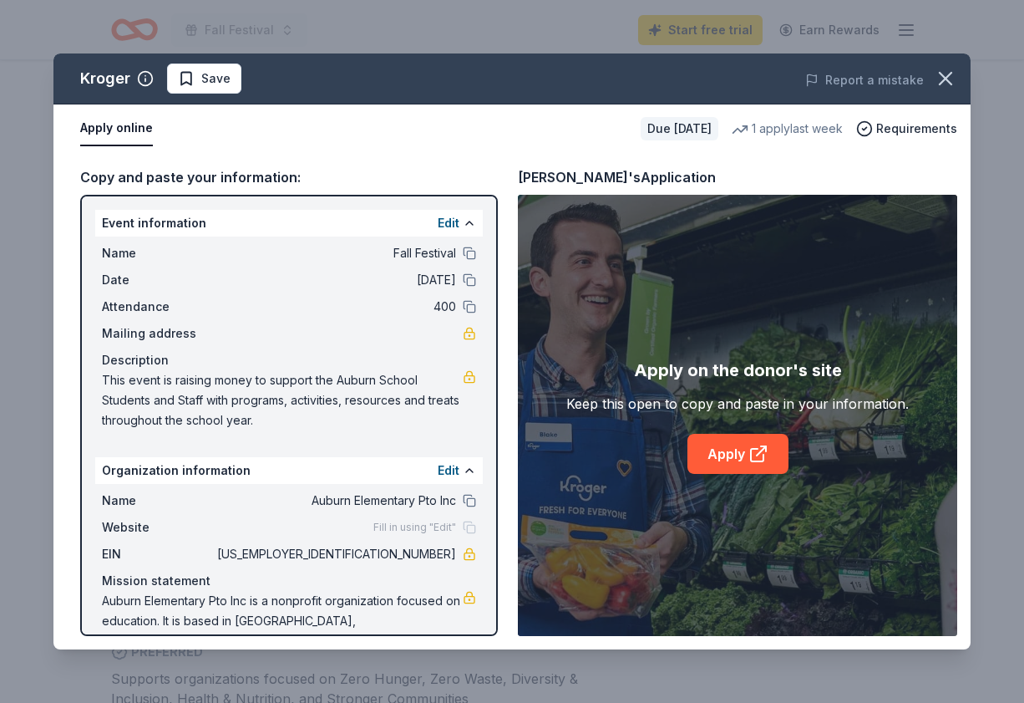
scroll to position [0, 0]
click at [202, 231] on div "Event information Edit" at bounding box center [289, 223] width 388 height 27
click at [473, 227] on button at bounding box center [469, 222] width 13 height 13
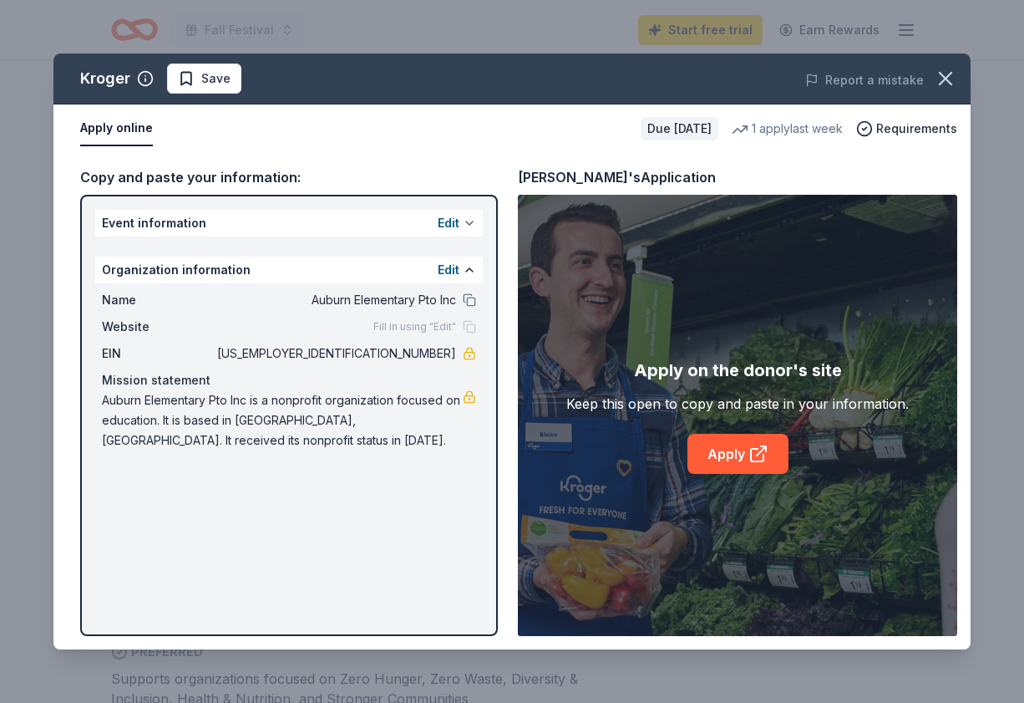
click at [471, 226] on button at bounding box center [469, 222] width 13 height 13
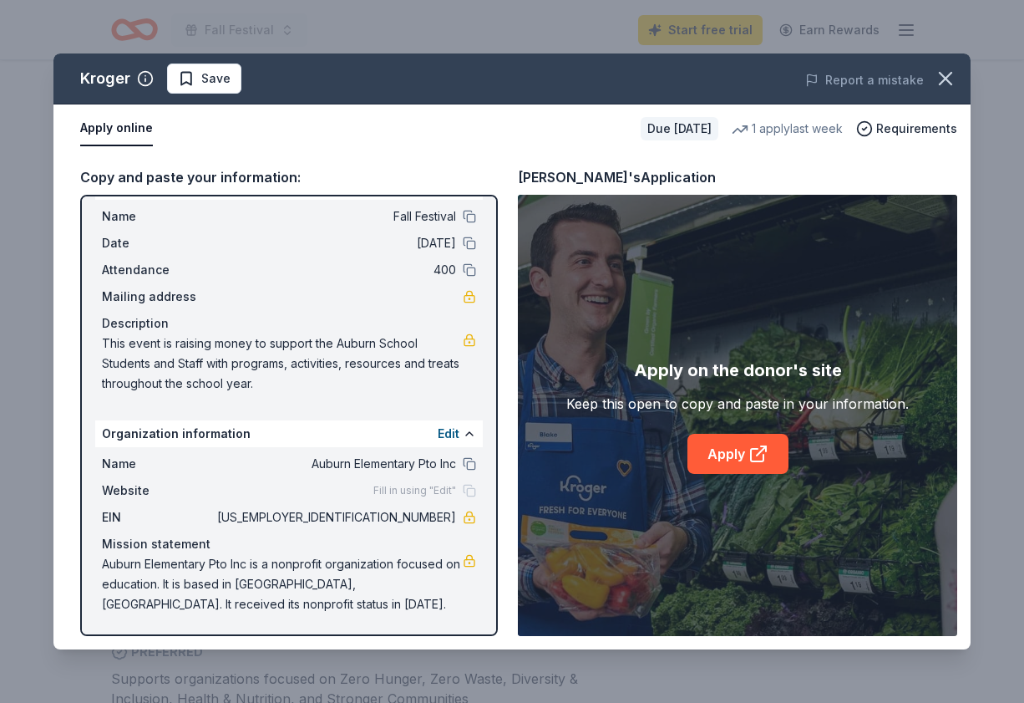
scroll to position [37, 0]
click at [123, 115] on button "Apply online" at bounding box center [116, 128] width 73 height 35
click at [119, 134] on button "Apply online" at bounding box center [116, 128] width 73 height 35
click at [164, 176] on div "Copy and paste your information:" at bounding box center [289, 177] width 418 height 22
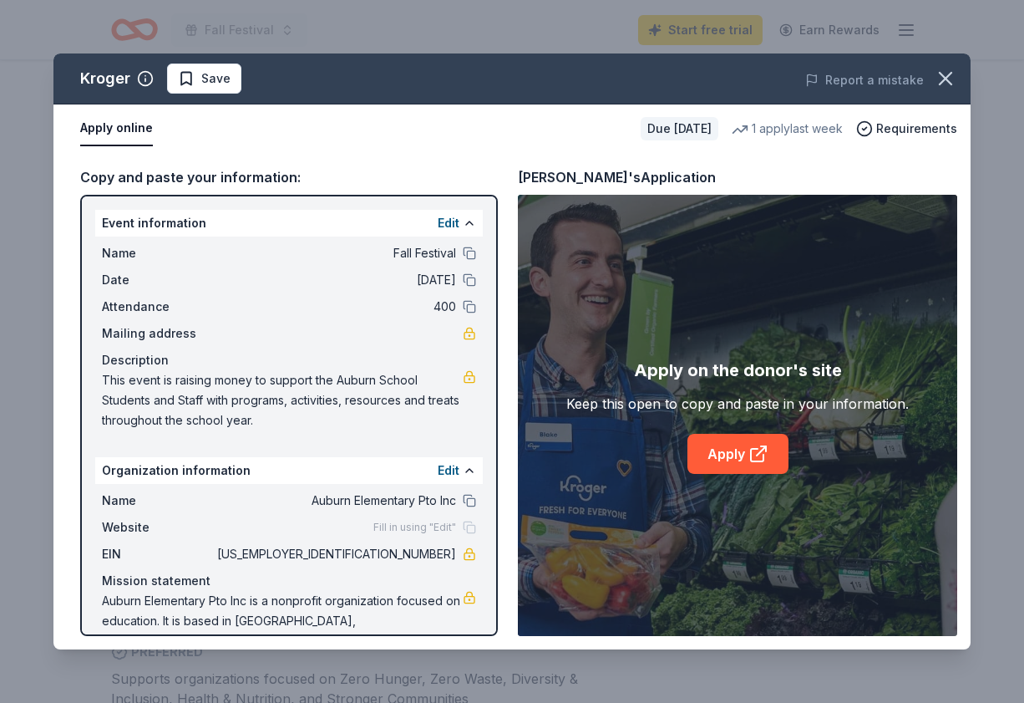
scroll to position [0, 0]
click at [708, 444] on link "Apply" at bounding box center [738, 454] width 101 height 40
